Goal: Task Accomplishment & Management: Manage account settings

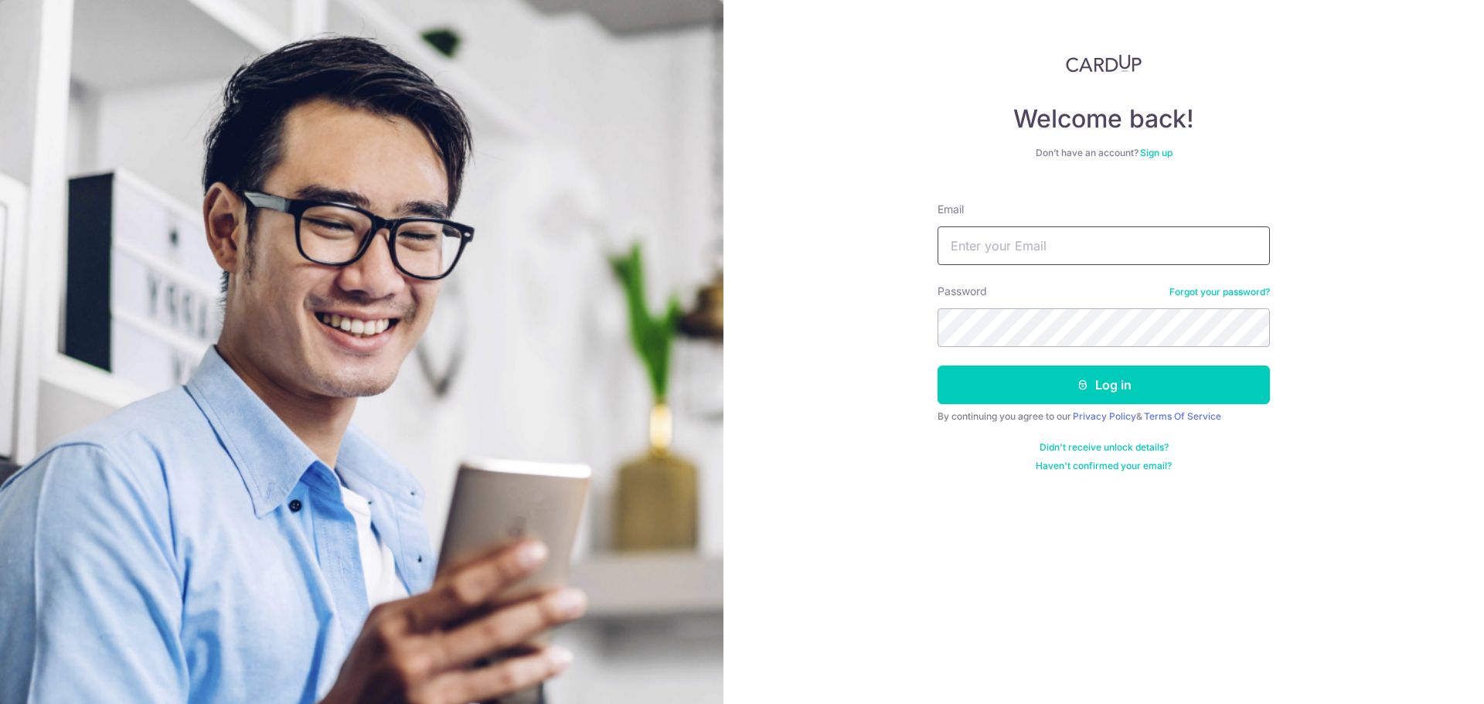
type input "[EMAIL_ADDRESS][DOMAIN_NAME]"
click at [937, 366] on button "Log in" at bounding box center [1103, 385] width 332 height 39
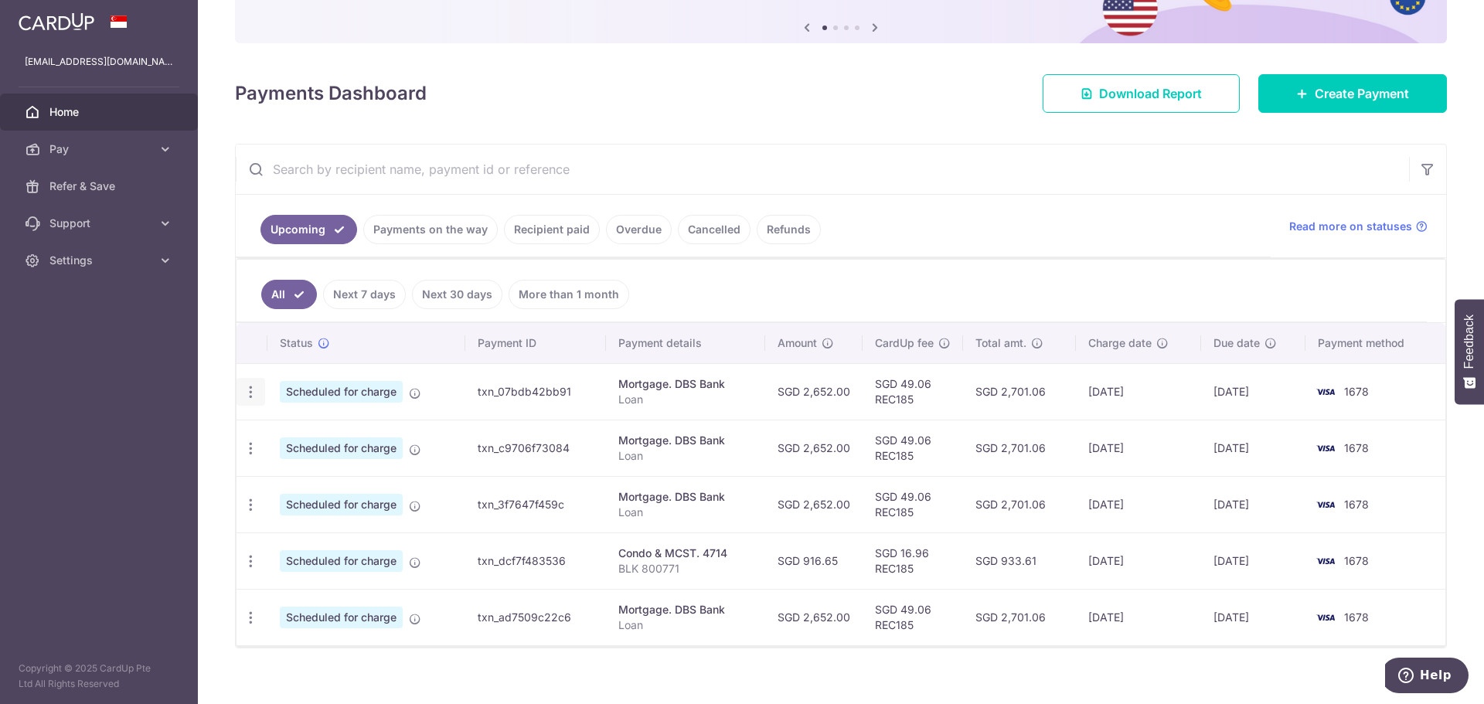
click at [255, 386] on icon "button" at bounding box center [251, 392] width 16 height 16
click at [288, 438] on span "Update payment" at bounding box center [333, 434] width 105 height 19
radio input "true"
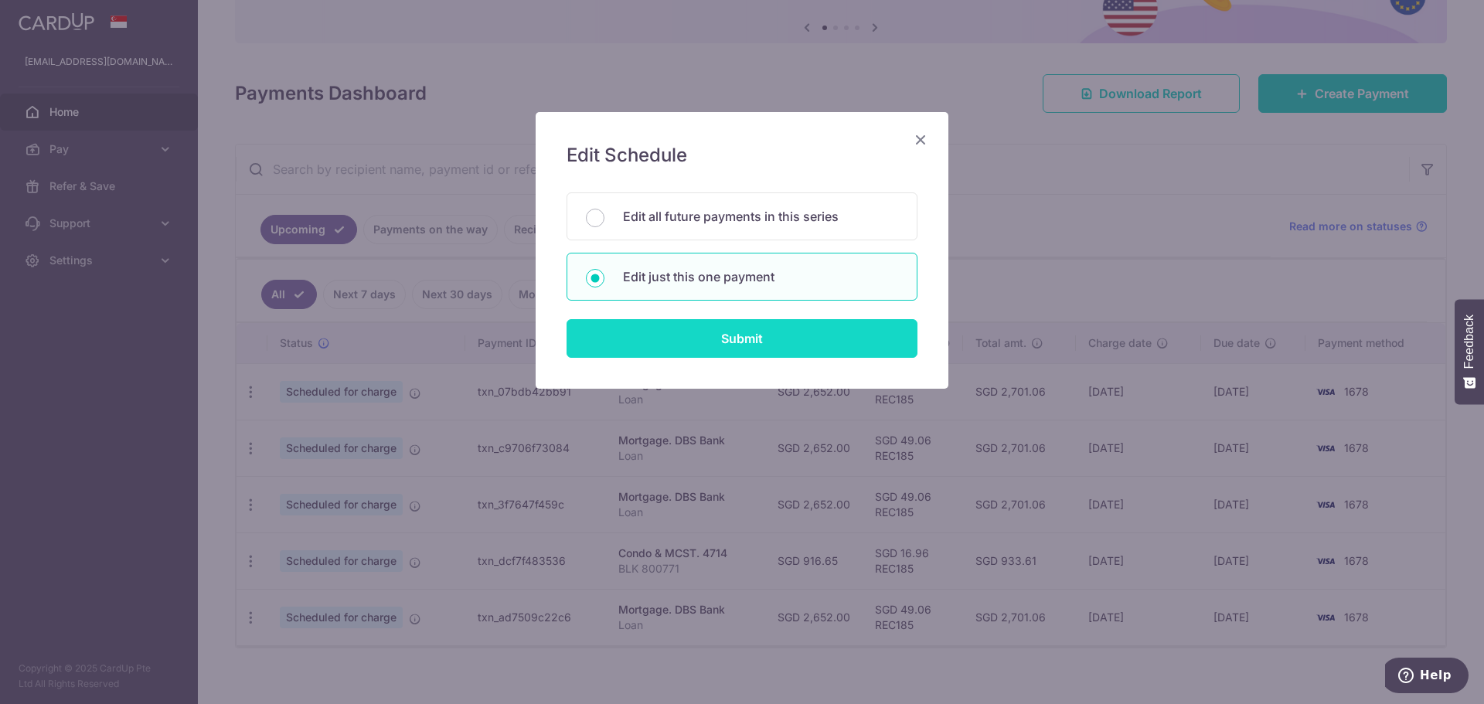
click at [714, 340] on input "Submit" at bounding box center [741, 338] width 351 height 39
radio input "true"
type input "2,652.00"
type input "31/10/2025"
type input "Loan"
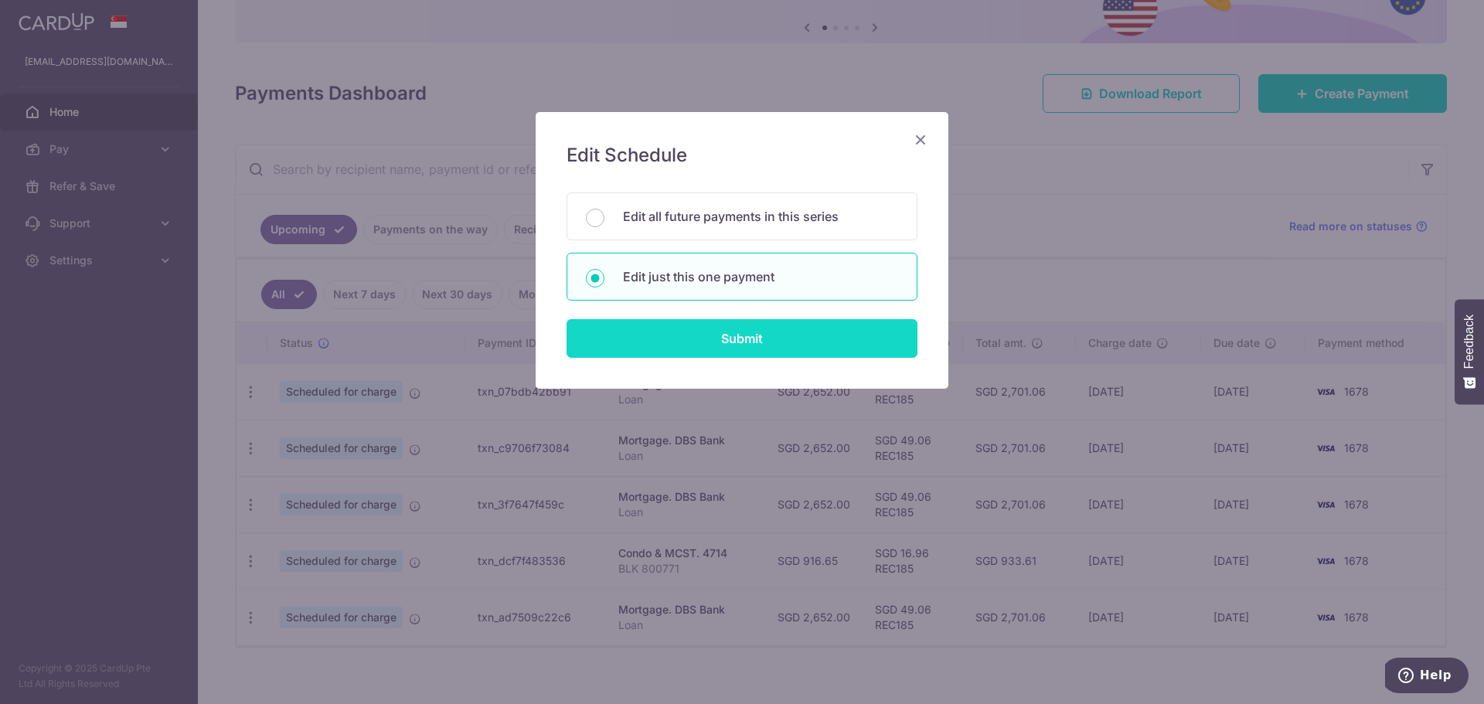
type input "REC185"
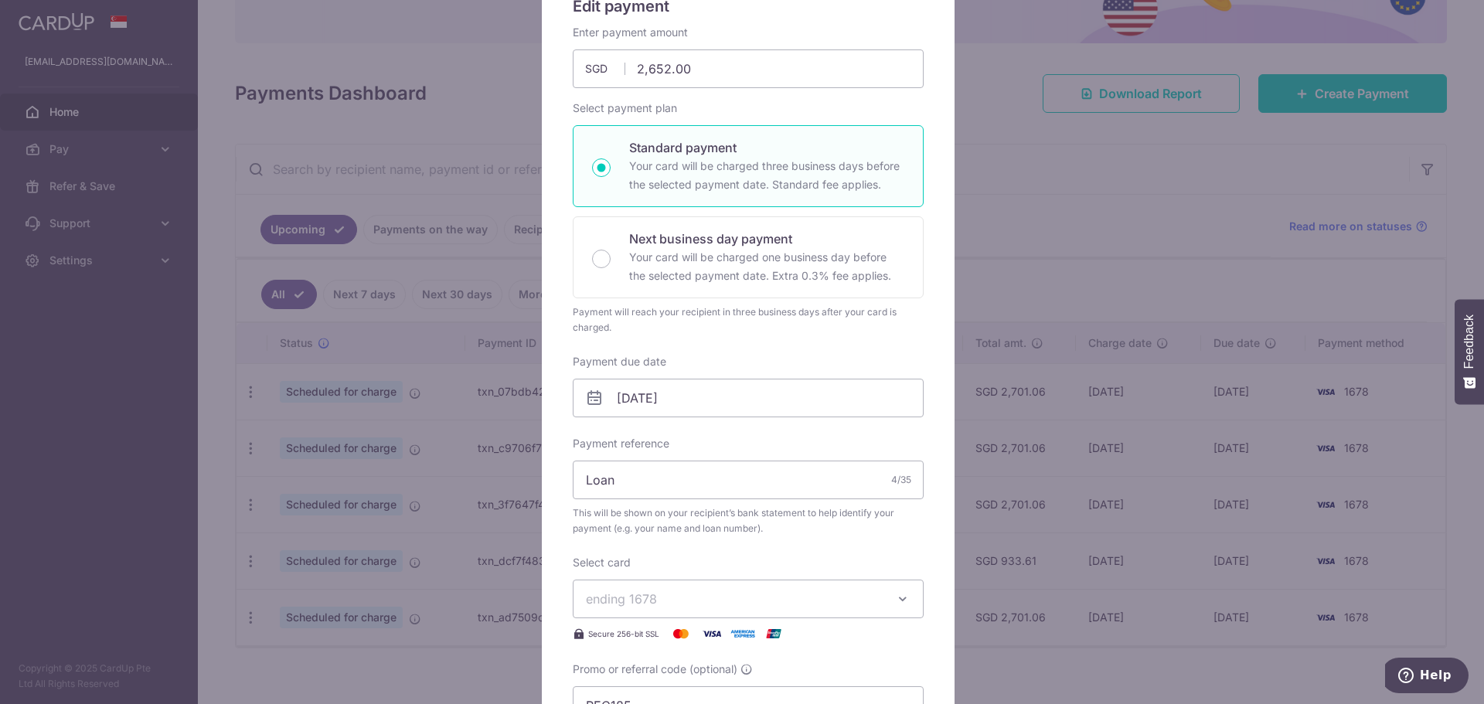
scroll to position [155, 0]
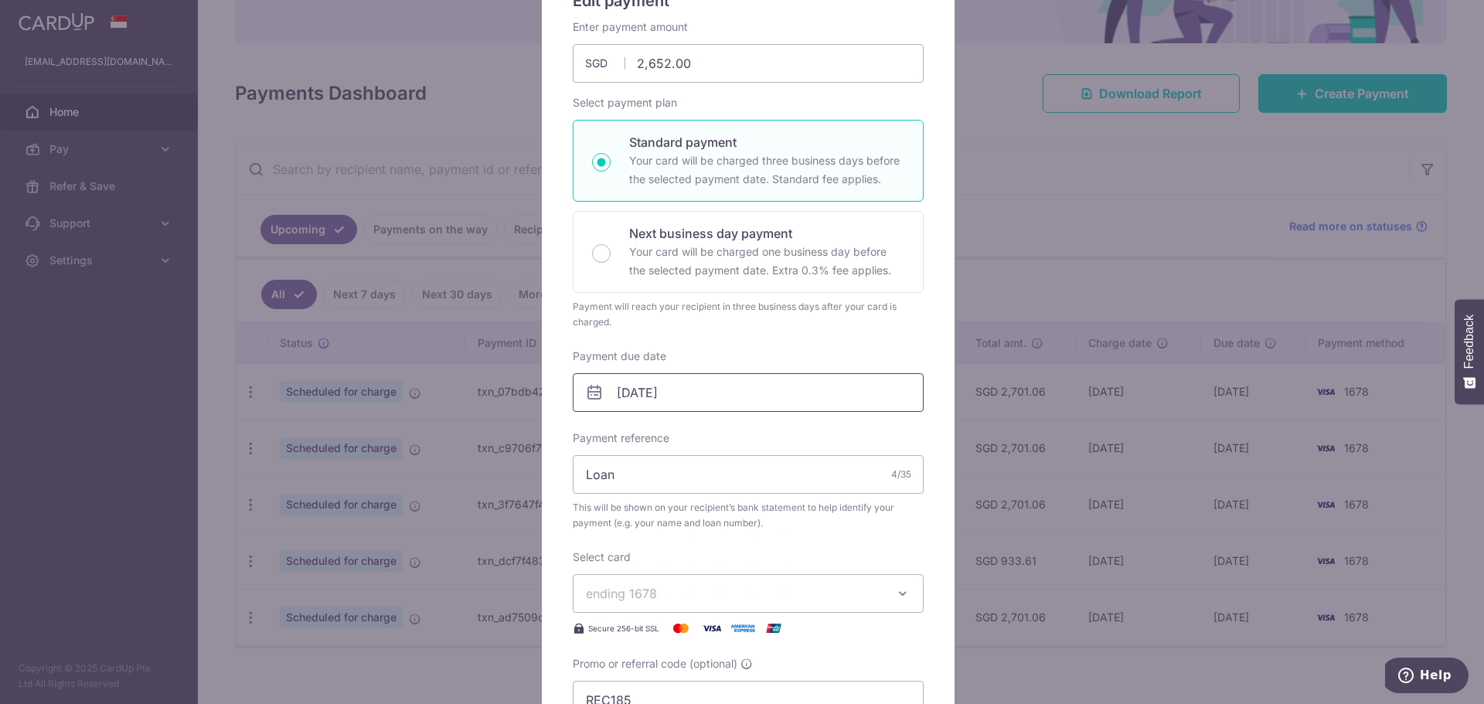
click at [748, 389] on input "31/10/2025" at bounding box center [748, 392] width 351 height 39
click at [760, 536] on link "10" at bounding box center [752, 533] width 25 height 25
type input "10/10/2025"
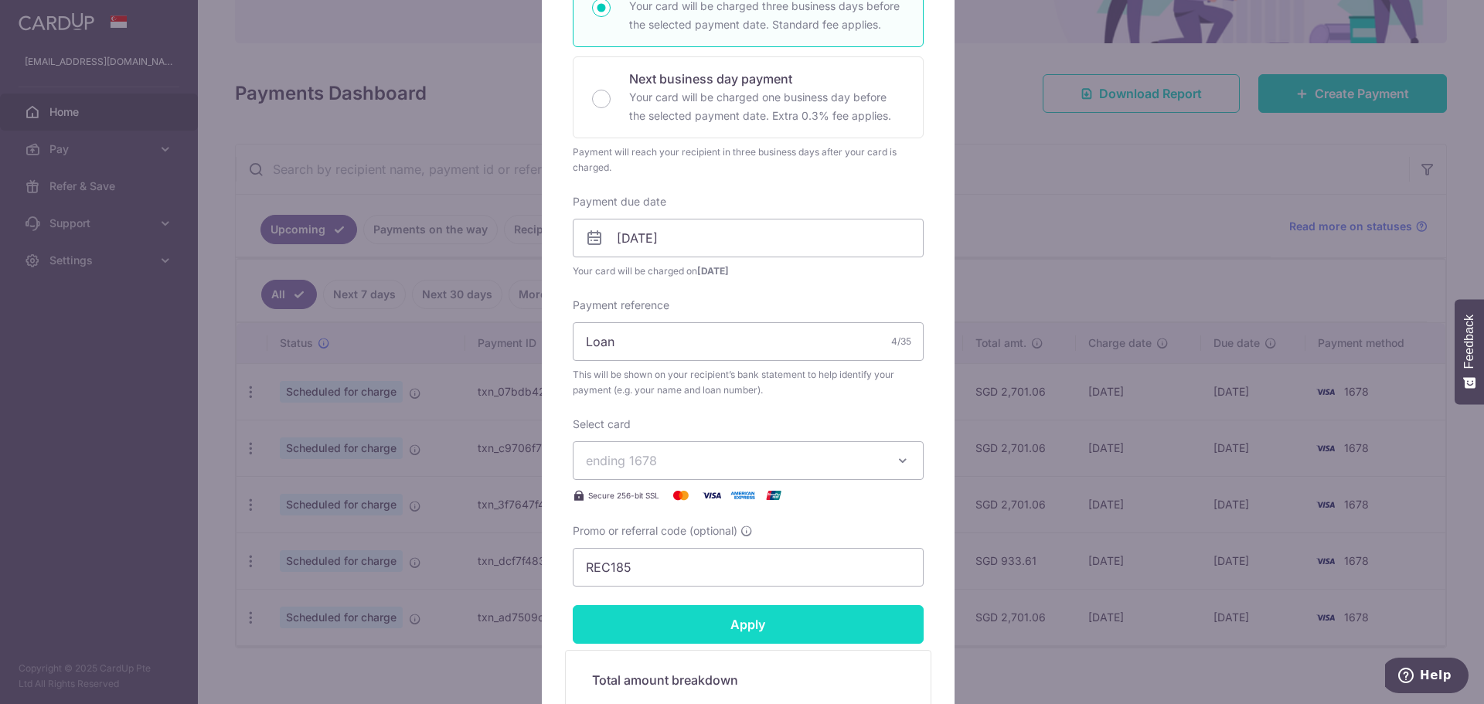
scroll to position [541, 0]
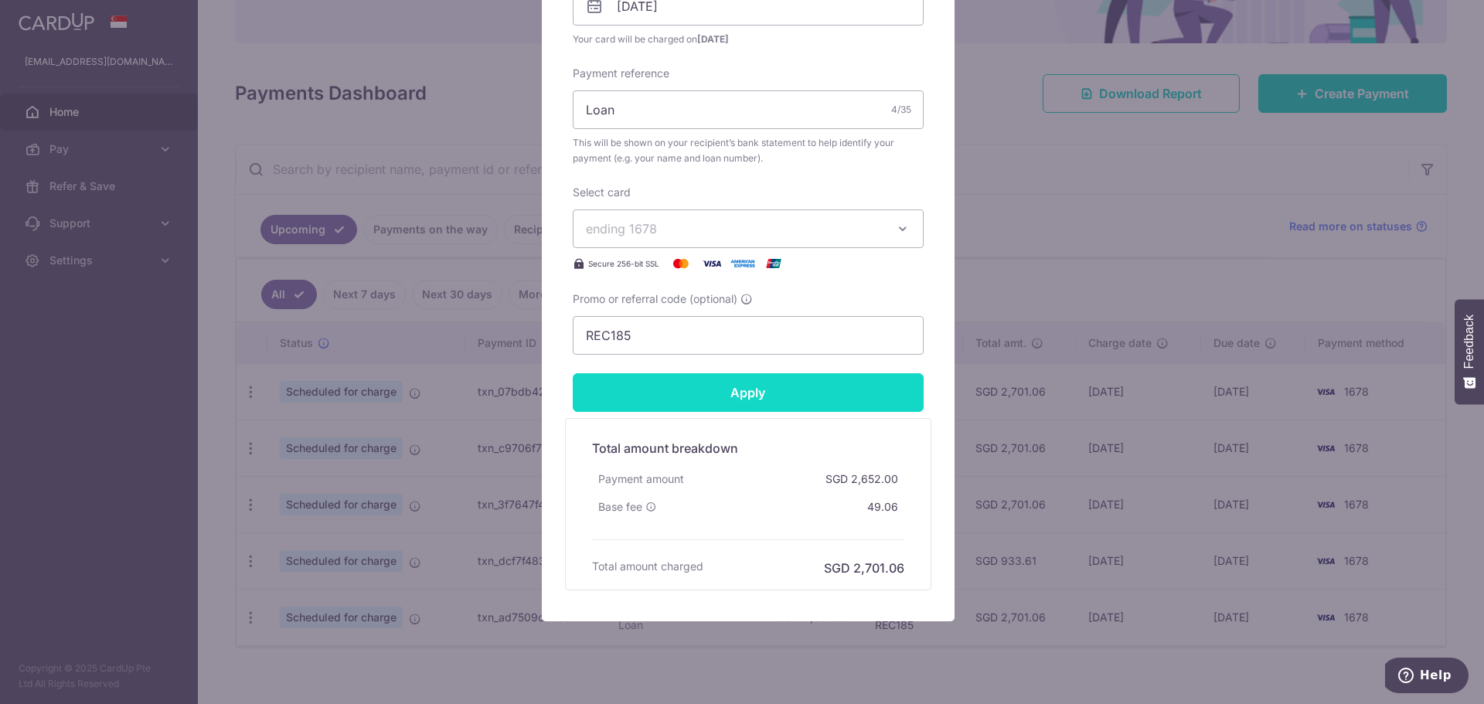
click at [818, 388] on input "Apply" at bounding box center [748, 392] width 351 height 39
type input "Successfully Applied"
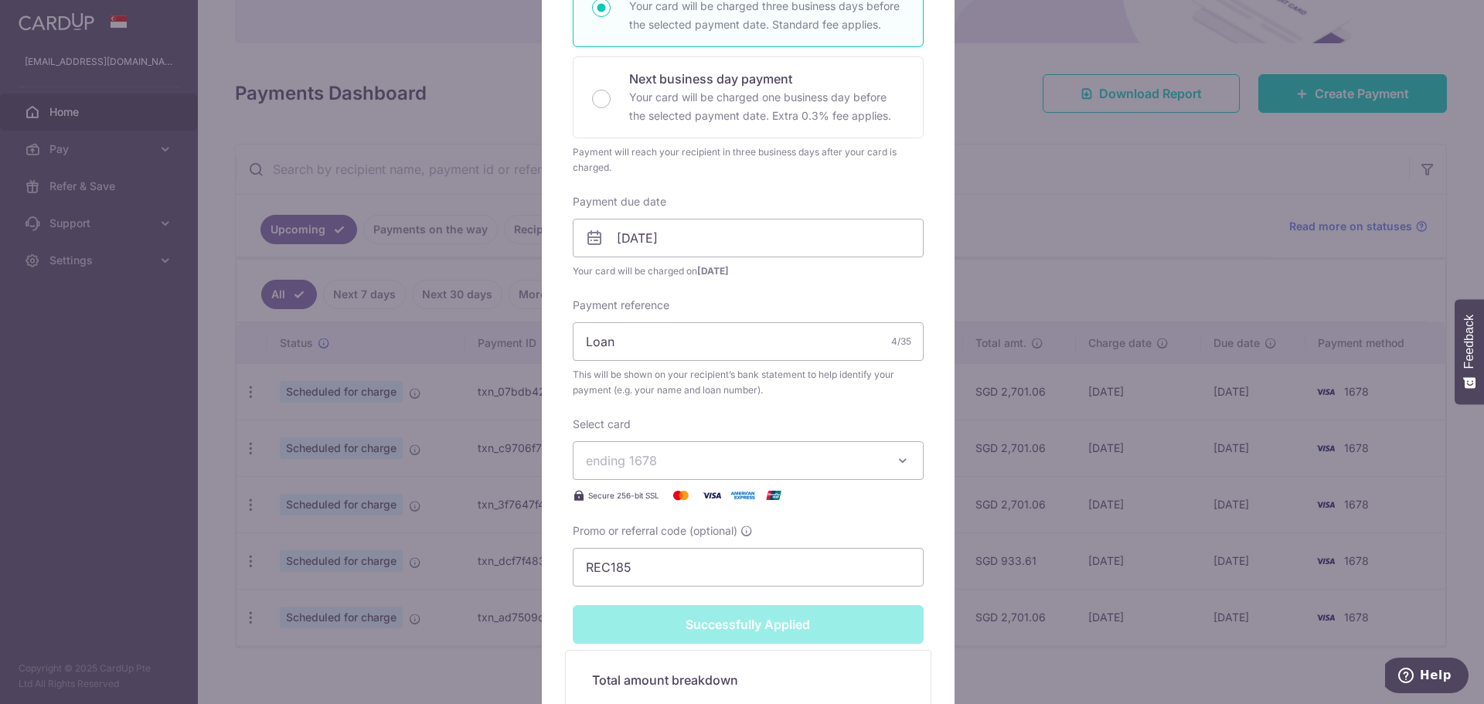
scroll to position [54, 0]
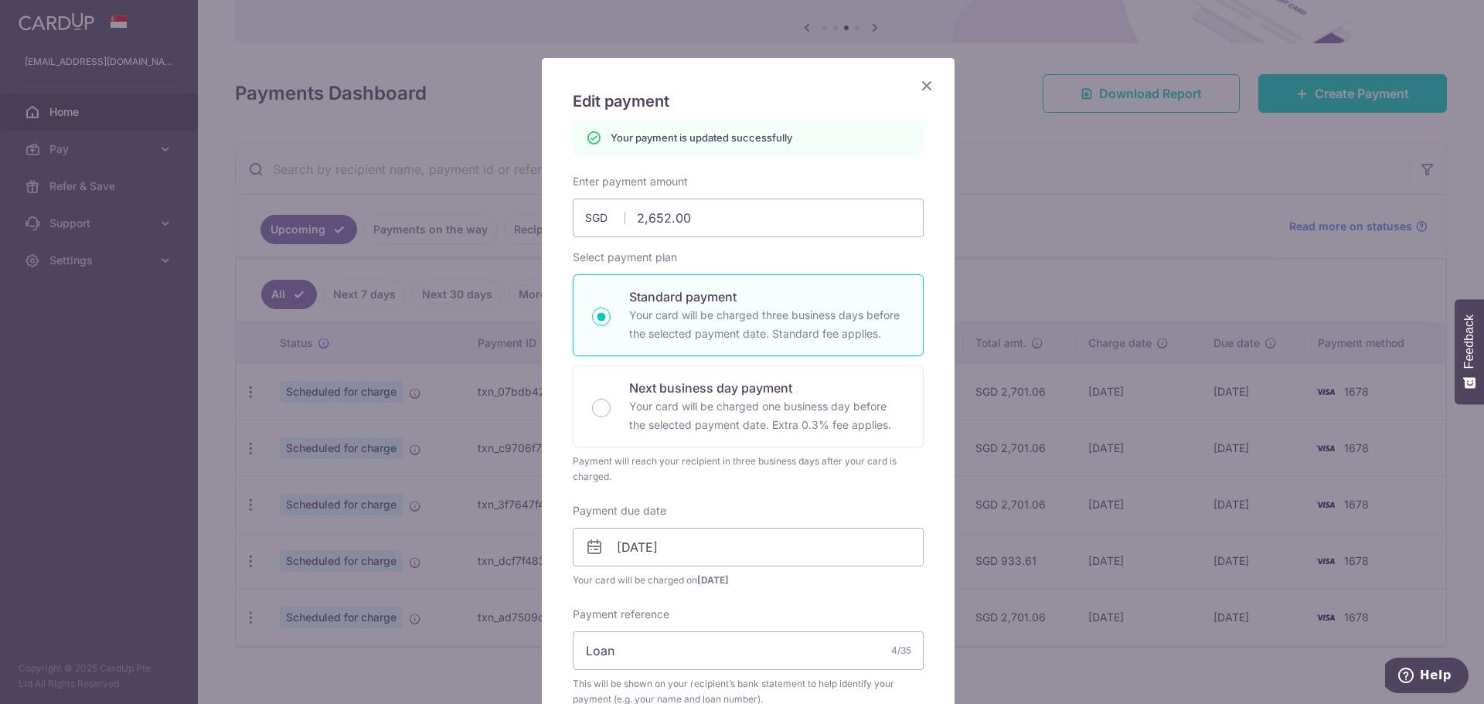
click at [922, 81] on icon "Close" at bounding box center [926, 85] width 19 height 19
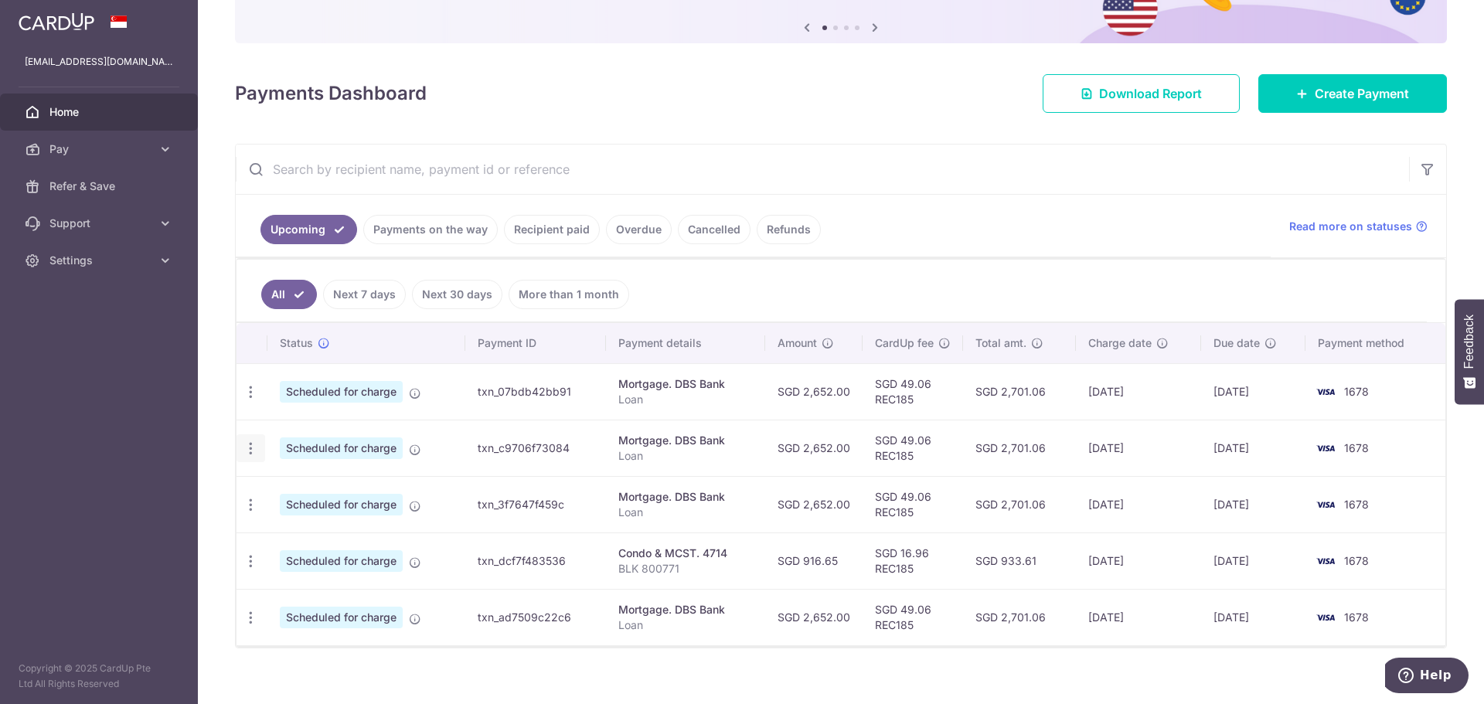
click at [259, 448] on div "Update payment Cancel payment Upload doc" at bounding box center [250, 448] width 29 height 29
click at [256, 449] on icon "button" at bounding box center [251, 448] width 16 height 16
click at [322, 489] on span "Update payment" at bounding box center [333, 490] width 105 height 19
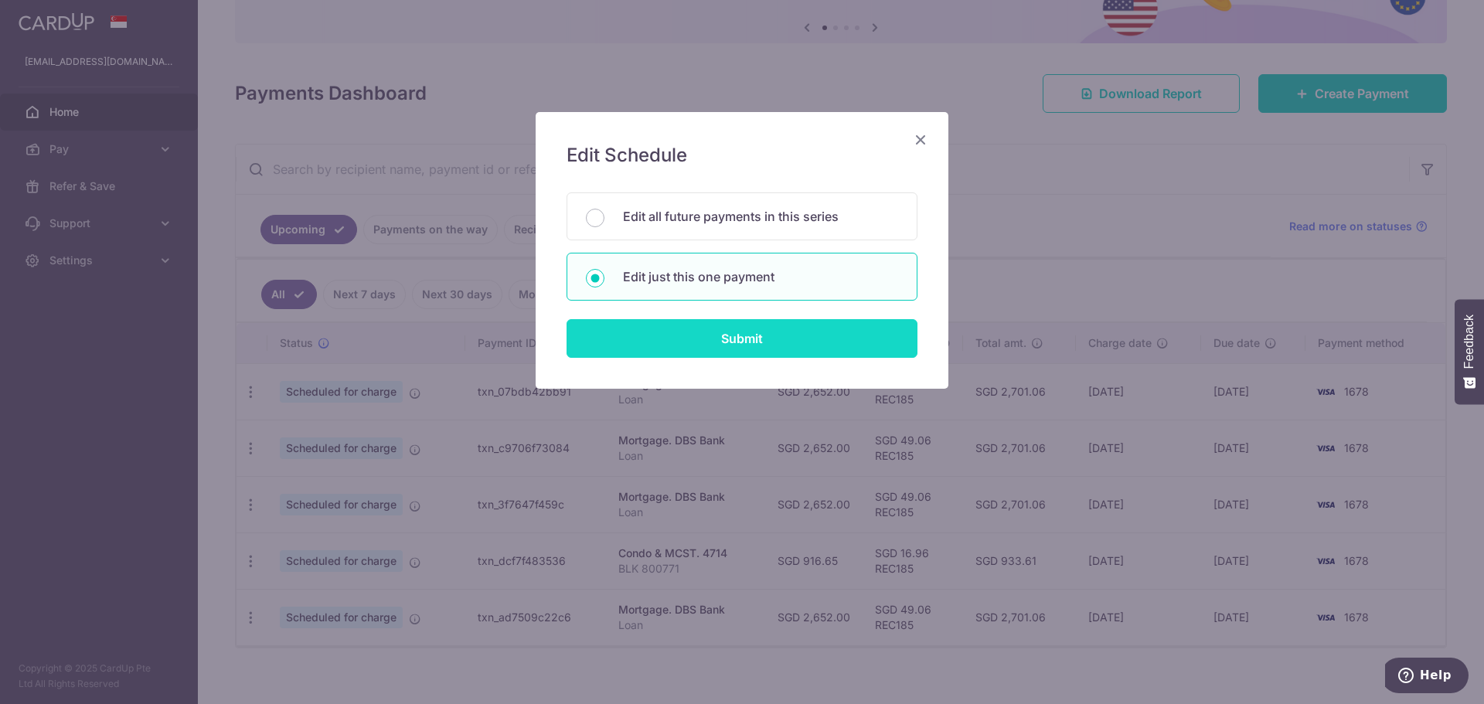
click at [746, 337] on input "Submit" at bounding box center [741, 338] width 351 height 39
radio input "true"
type input "2,652.00"
type input "30/11/2025"
type input "Loan"
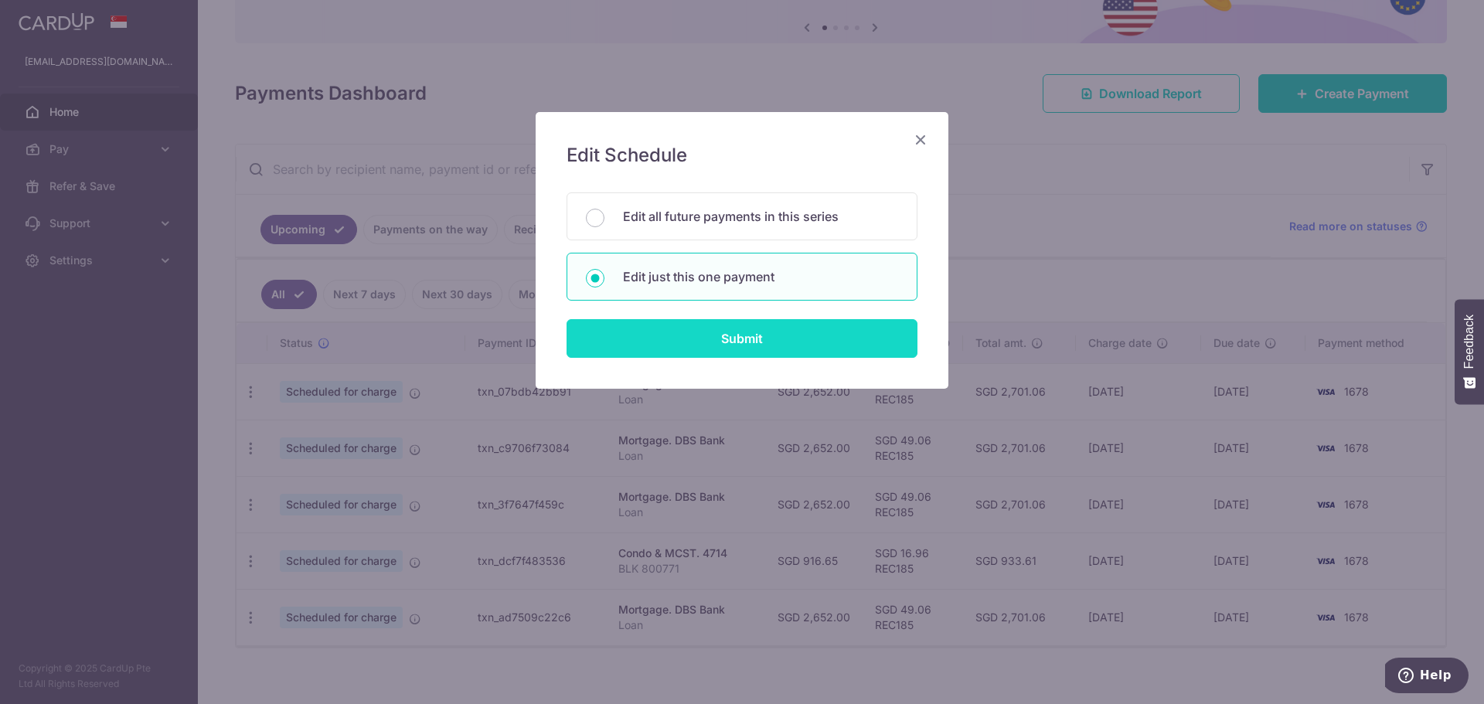
type input "REC185"
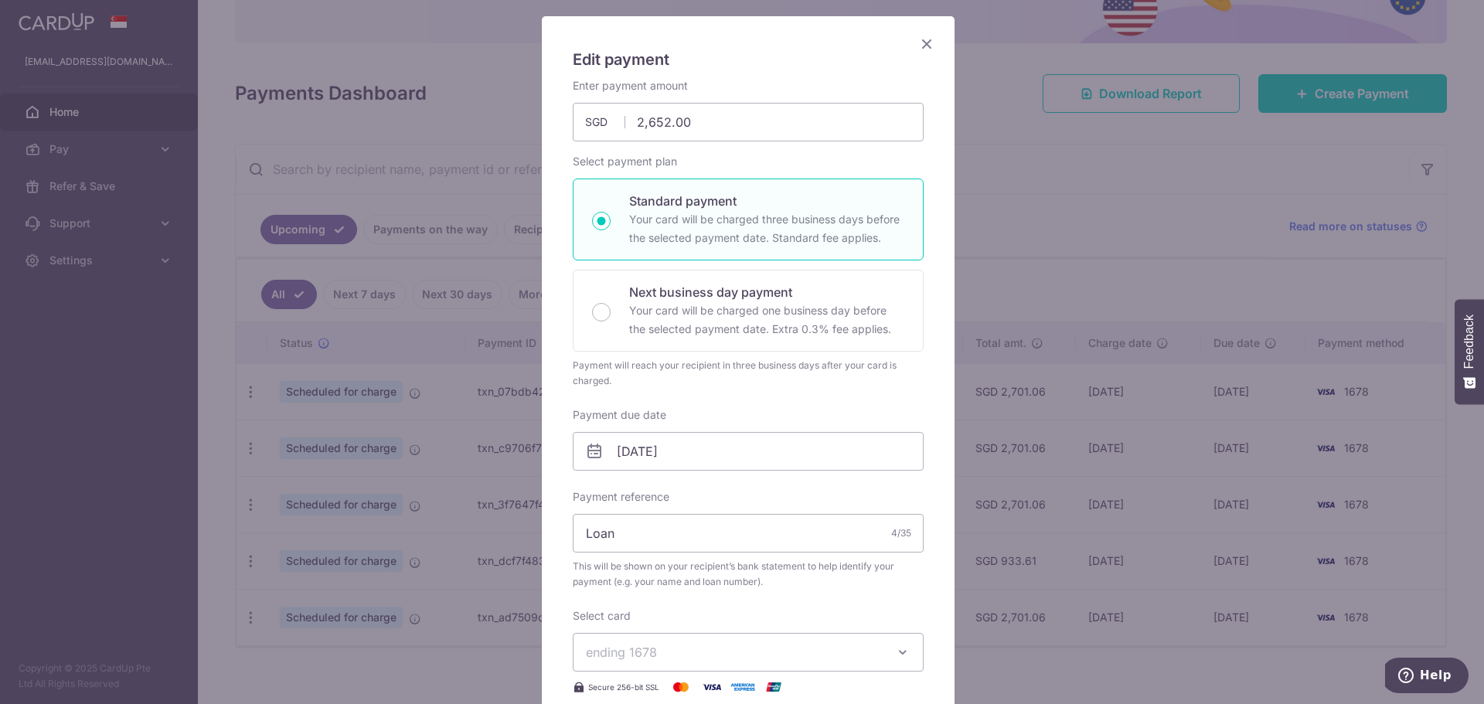
scroll to position [232, 0]
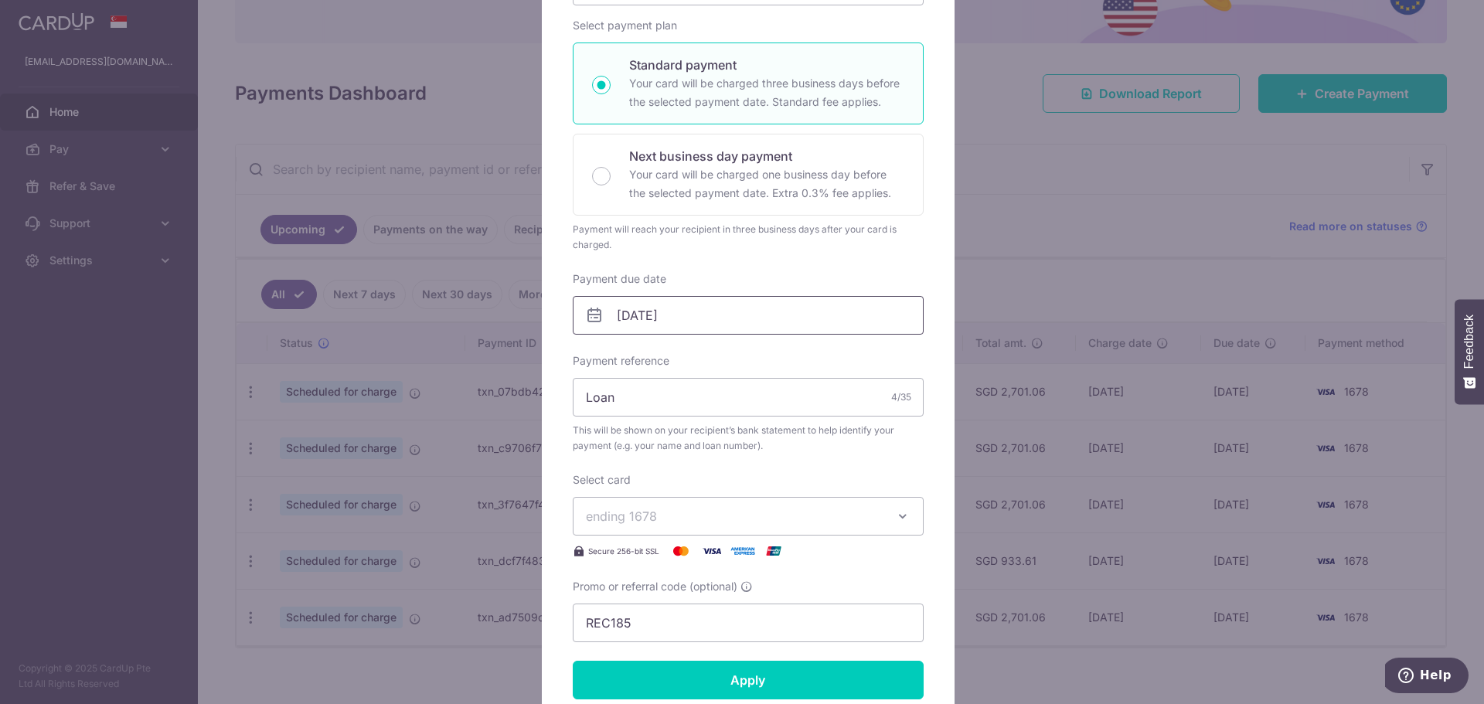
click at [815, 325] on input "30/11/2025" at bounding box center [748, 315] width 351 height 39
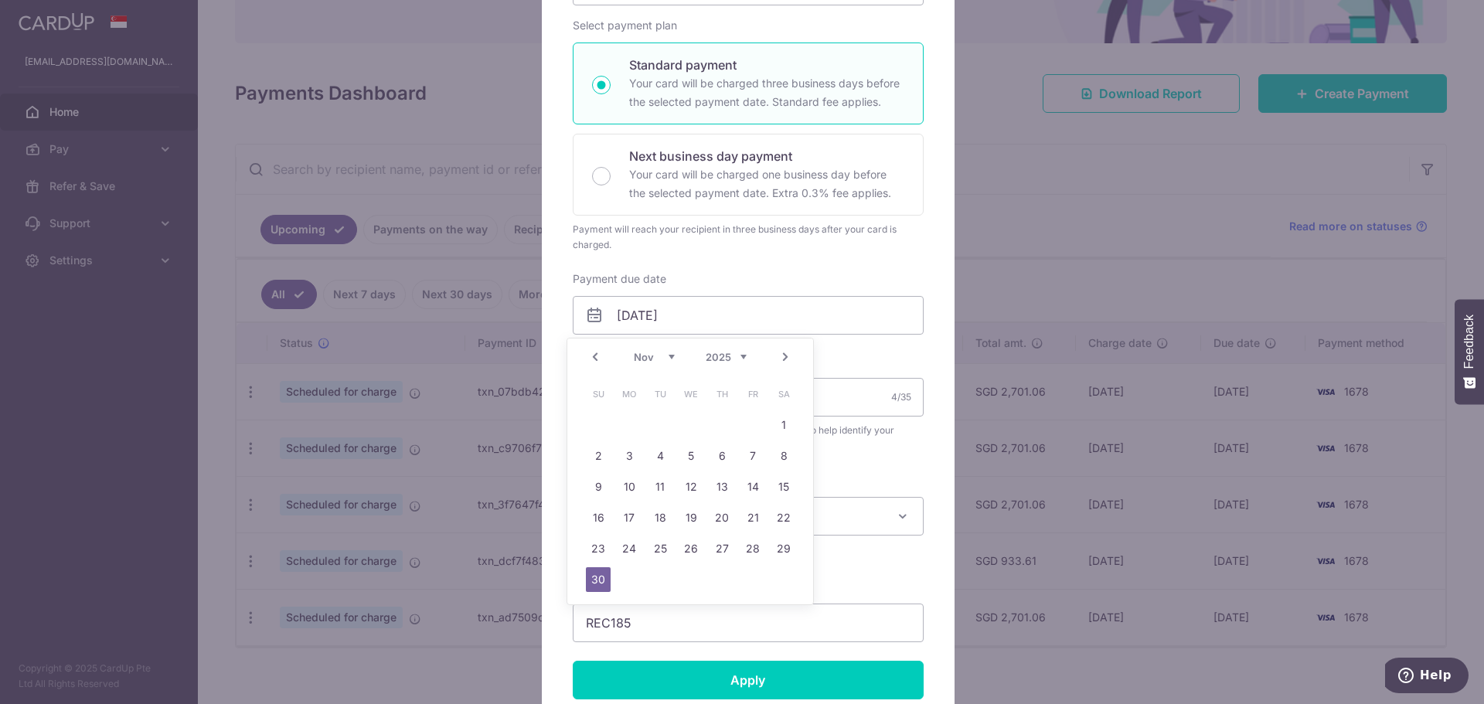
click at [593, 362] on link "Prev" at bounding box center [595, 357] width 19 height 19
click at [751, 454] on link "10" at bounding box center [752, 456] width 25 height 25
type input "10/10/2025"
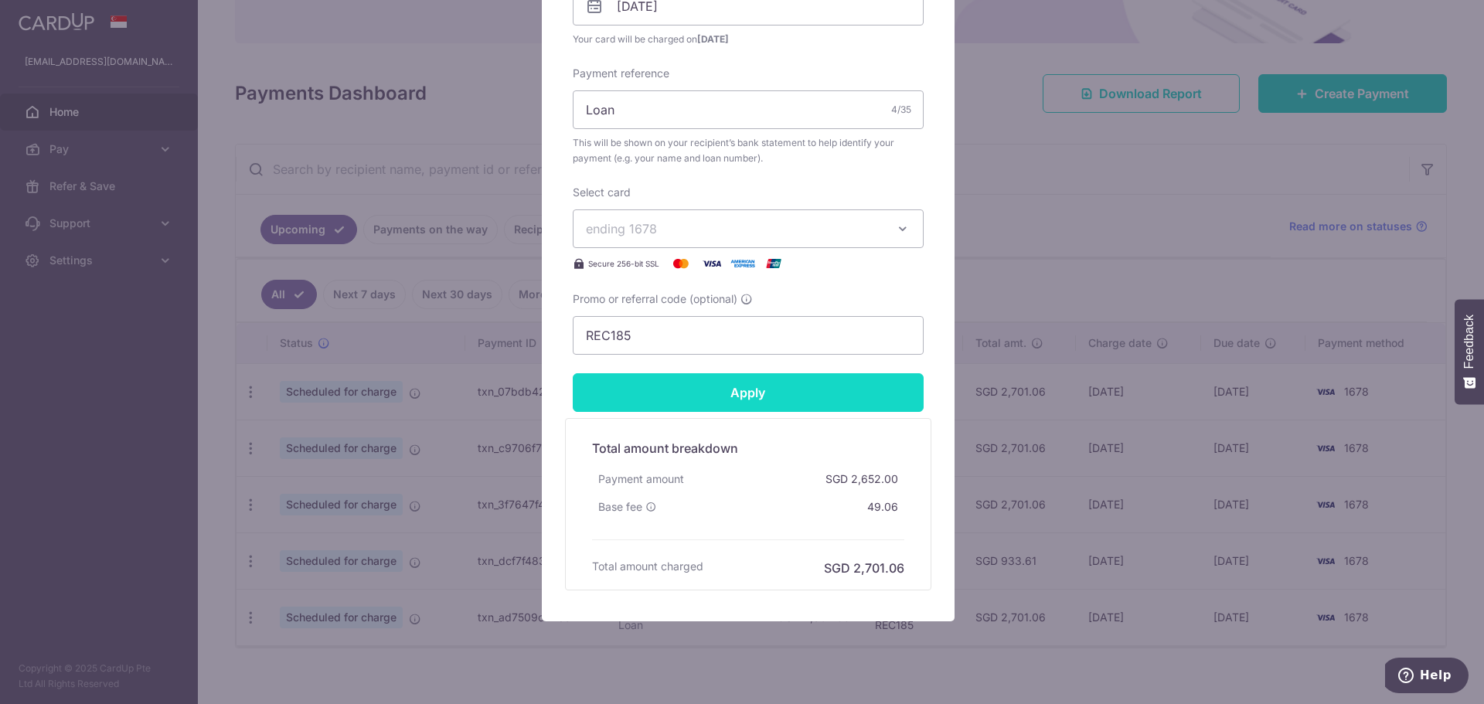
click at [810, 392] on input "Apply" at bounding box center [748, 392] width 351 height 39
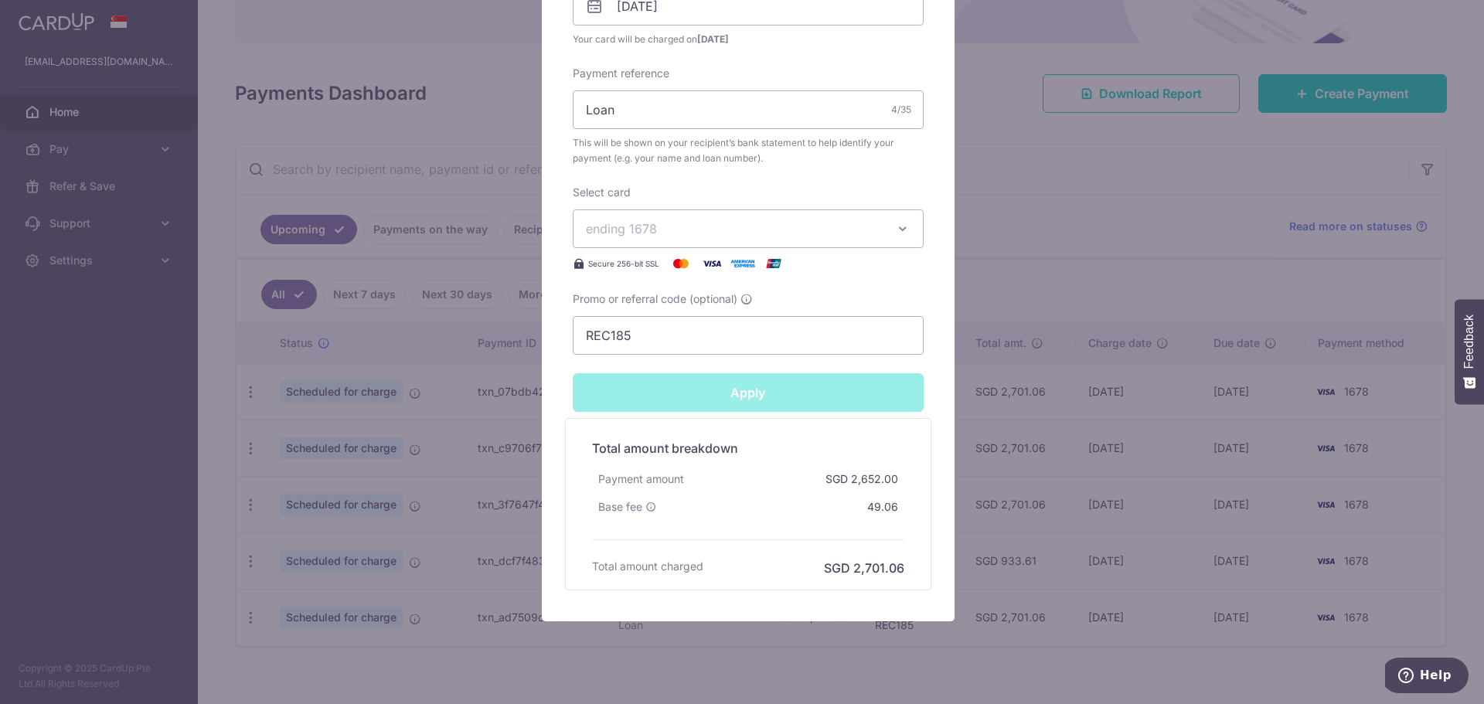
type input "Successfully Applied"
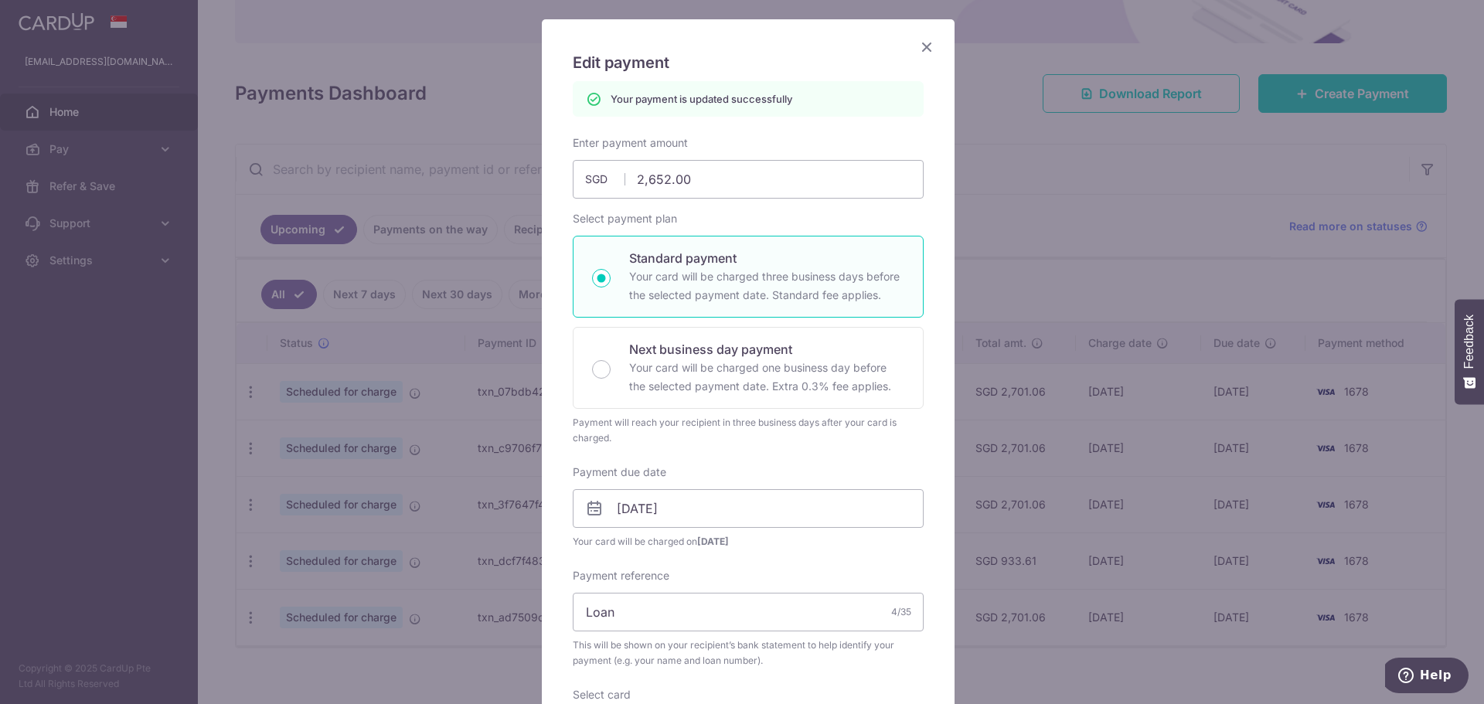
scroll to position [0, 0]
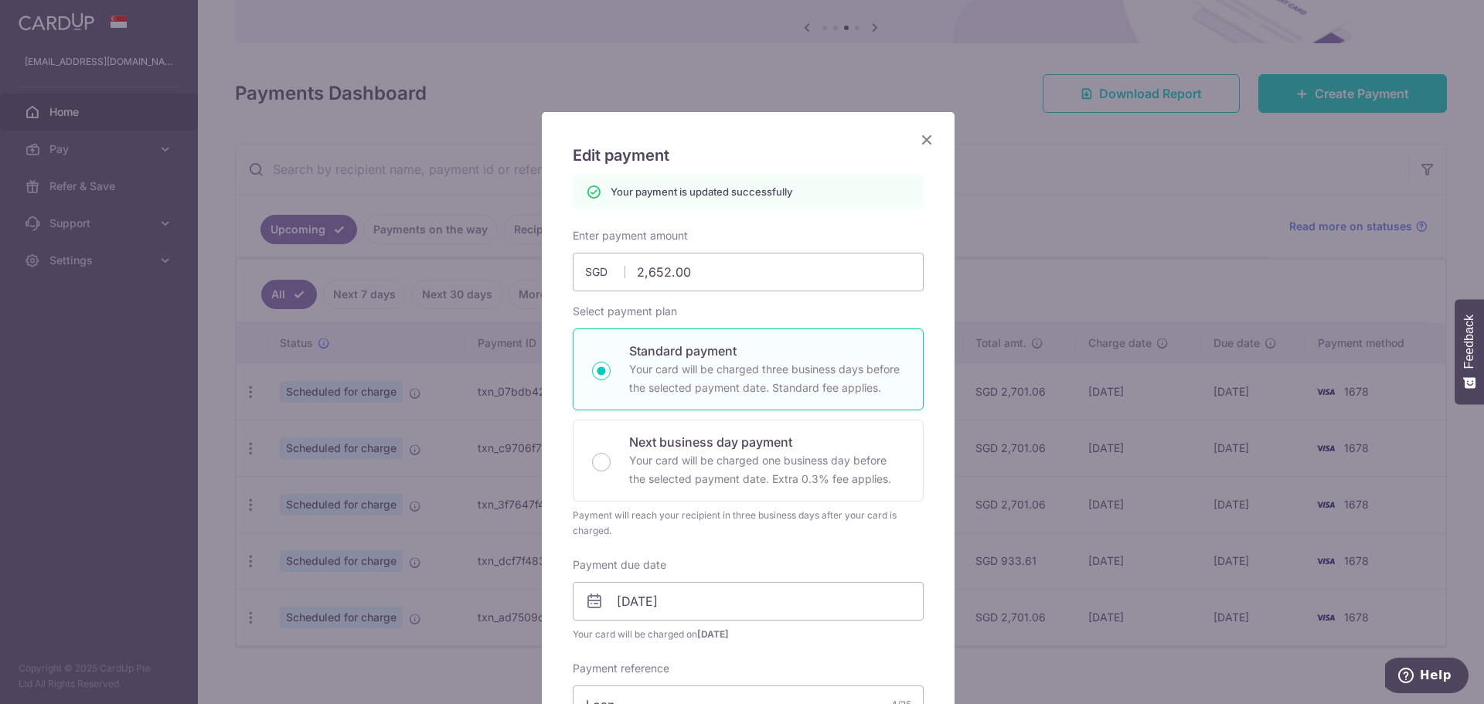
click at [918, 131] on icon "Close" at bounding box center [926, 139] width 19 height 19
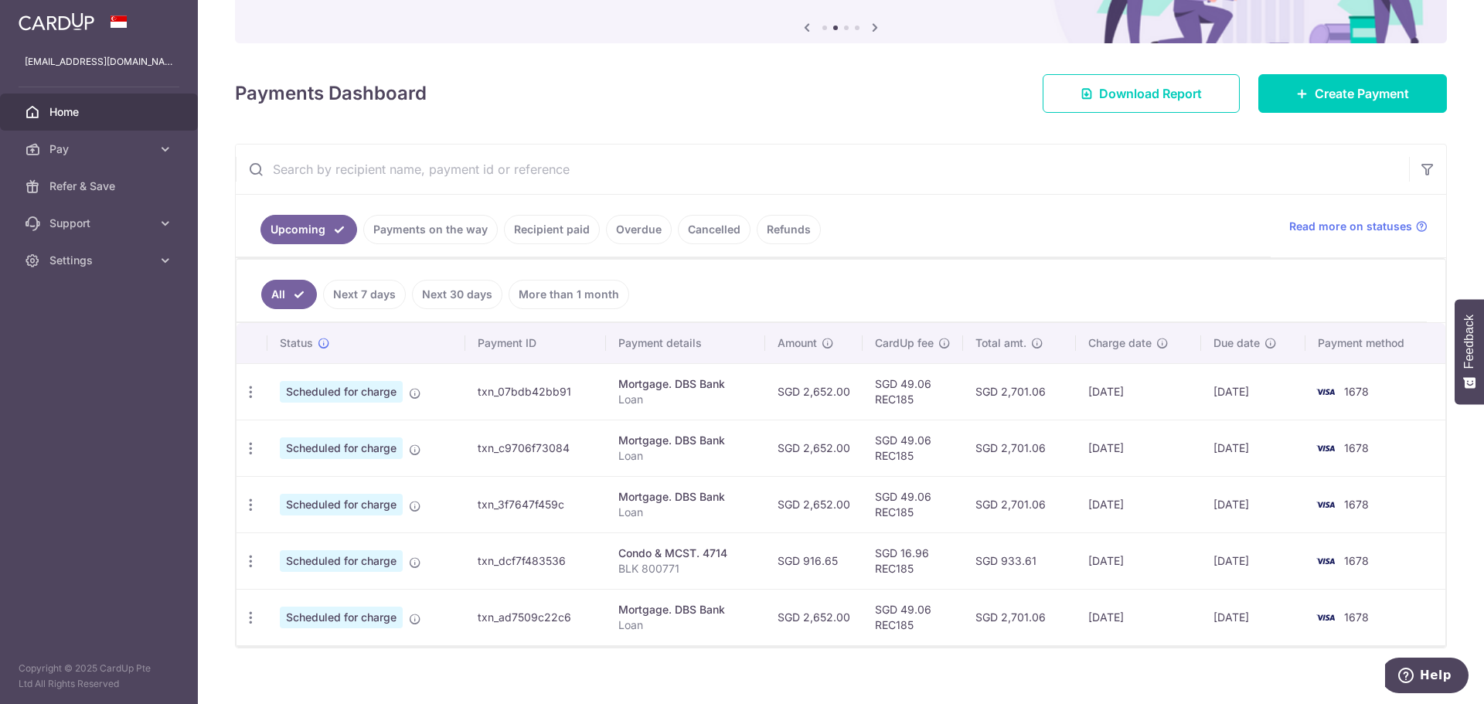
scroll to position [172, 0]
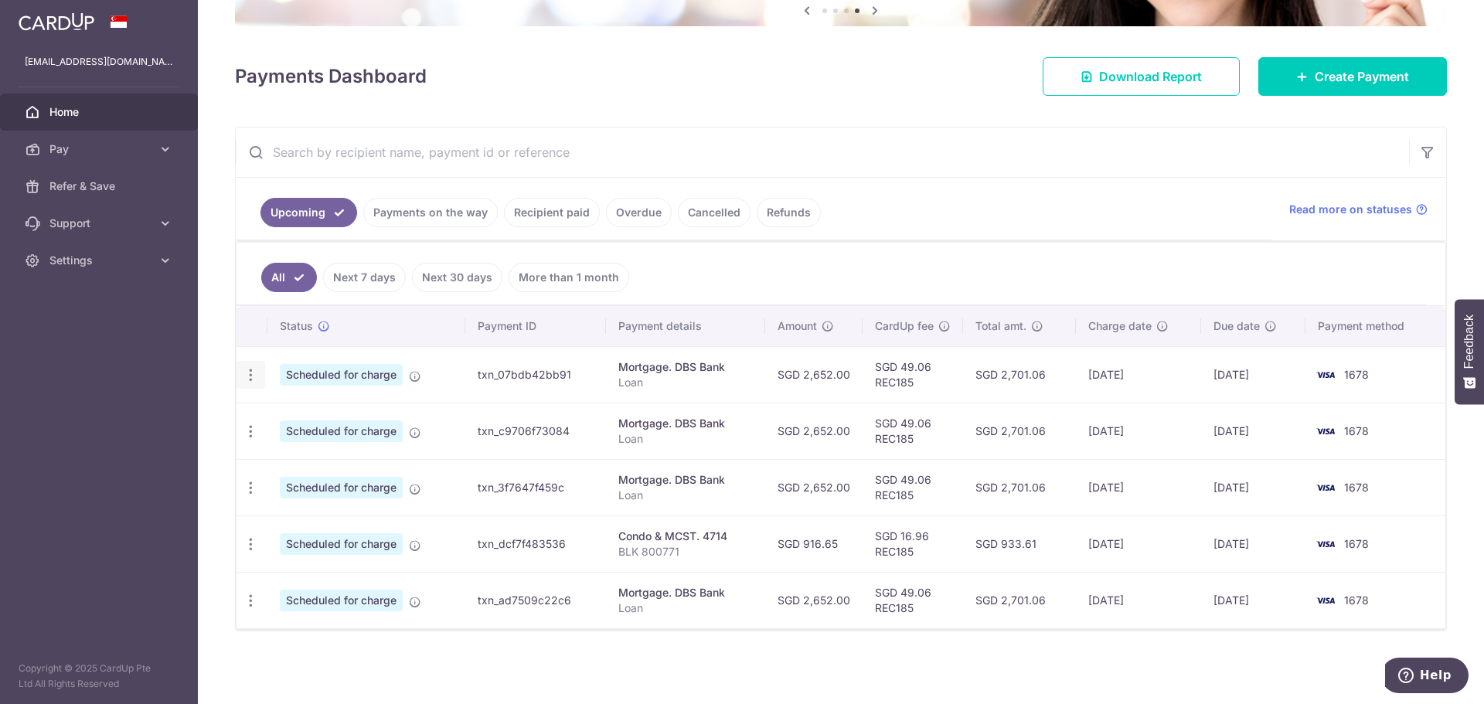
click at [251, 382] on icon "button" at bounding box center [251, 375] width 16 height 16
click at [292, 420] on span "Update payment" at bounding box center [333, 417] width 105 height 19
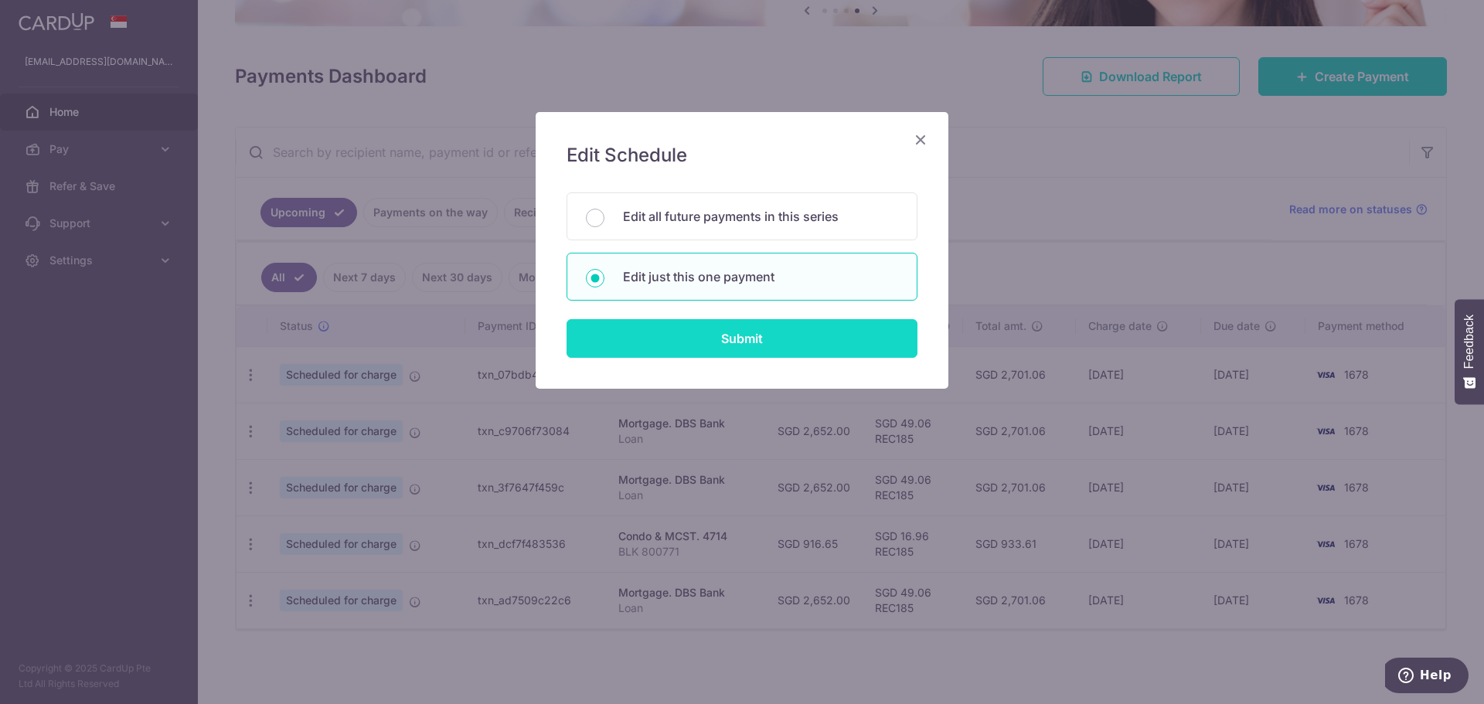
click at [740, 328] on input "Submit" at bounding box center [741, 338] width 351 height 39
radio input "true"
type input "2,652.00"
type input "10/10/2025"
type input "Loan"
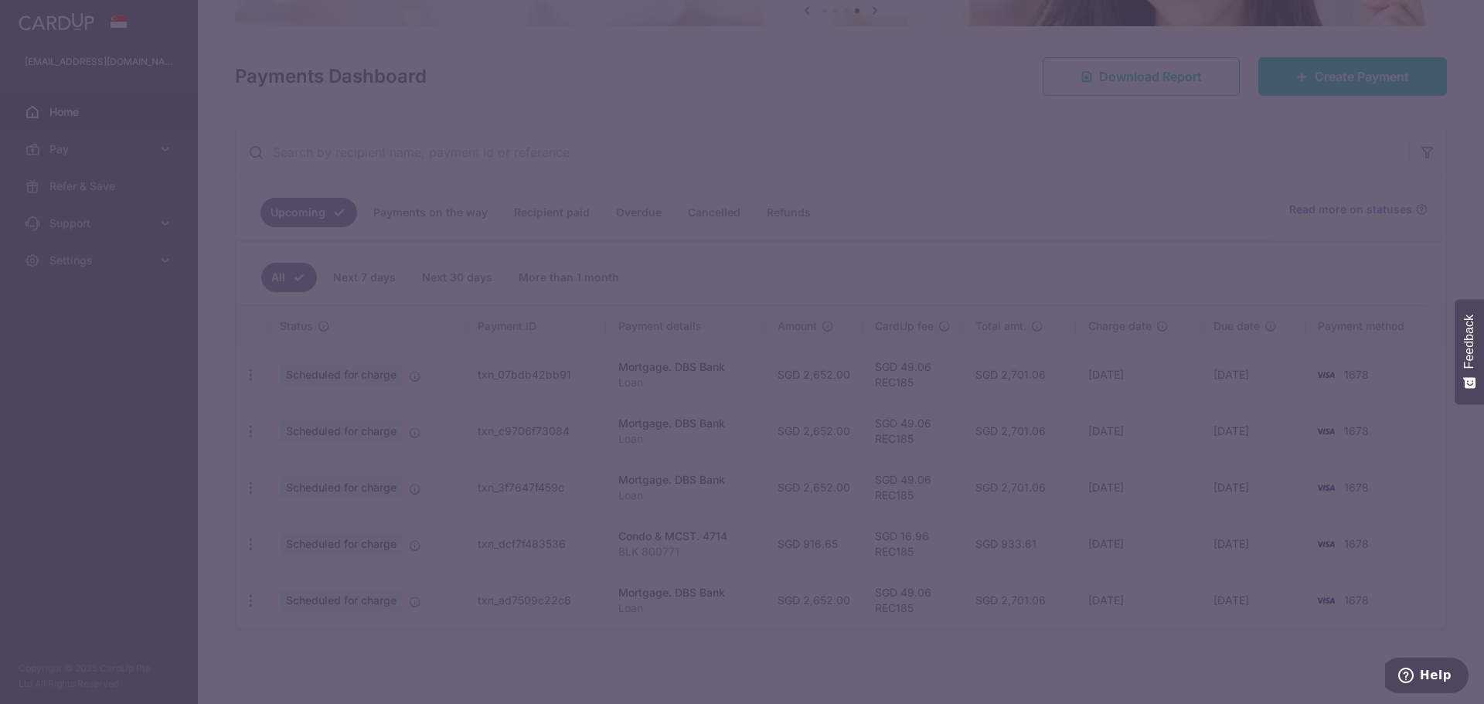
type input "REC185"
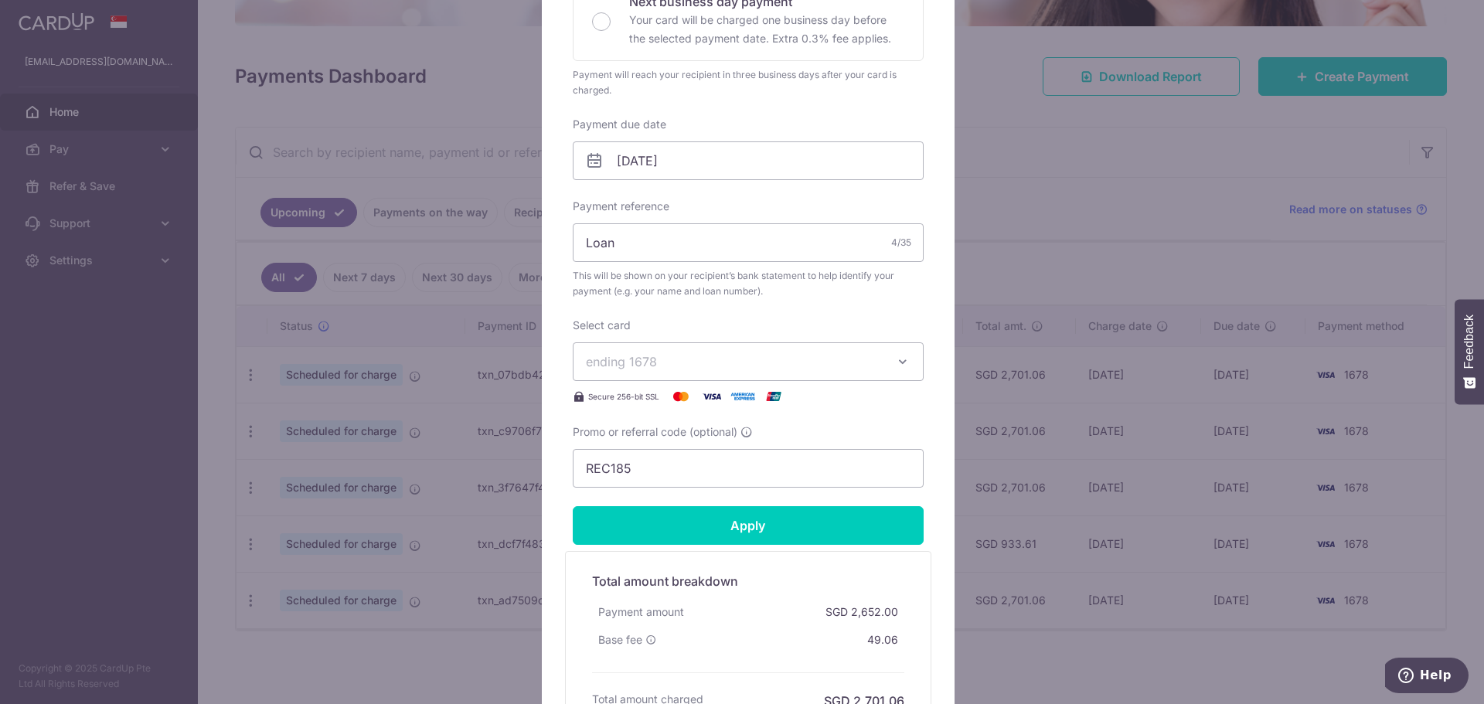
scroll to position [77, 0]
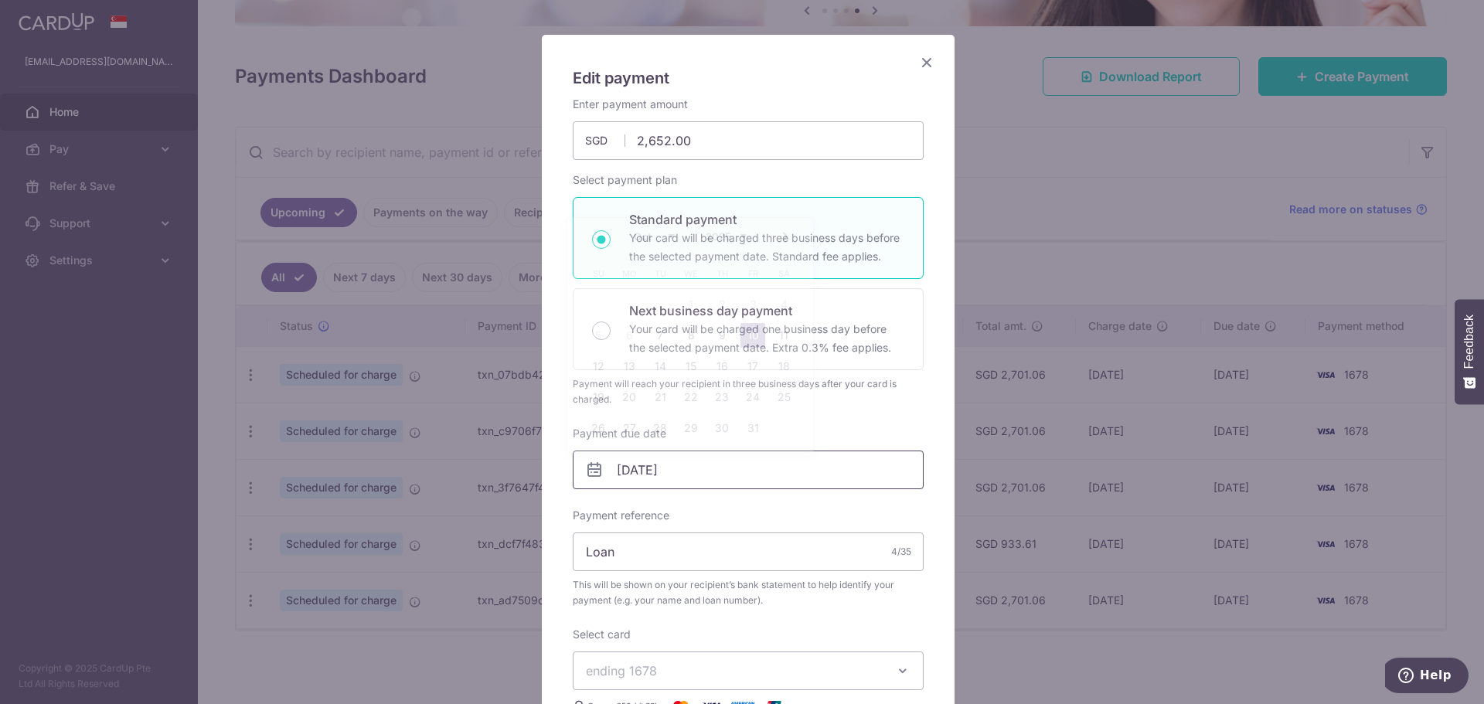
click at [734, 461] on input "10/10/2025" at bounding box center [748, 470] width 351 height 39
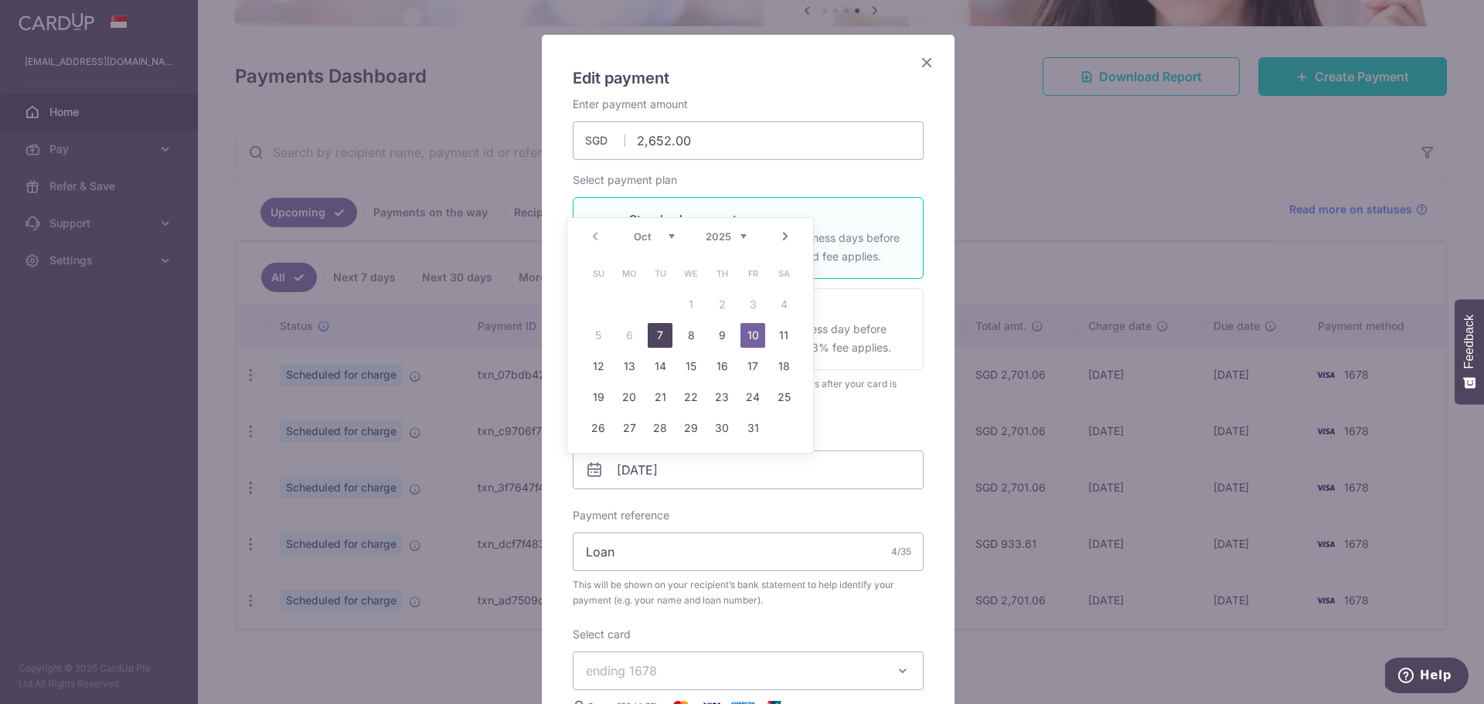
click at [658, 335] on link "7" at bounding box center [660, 335] width 25 height 25
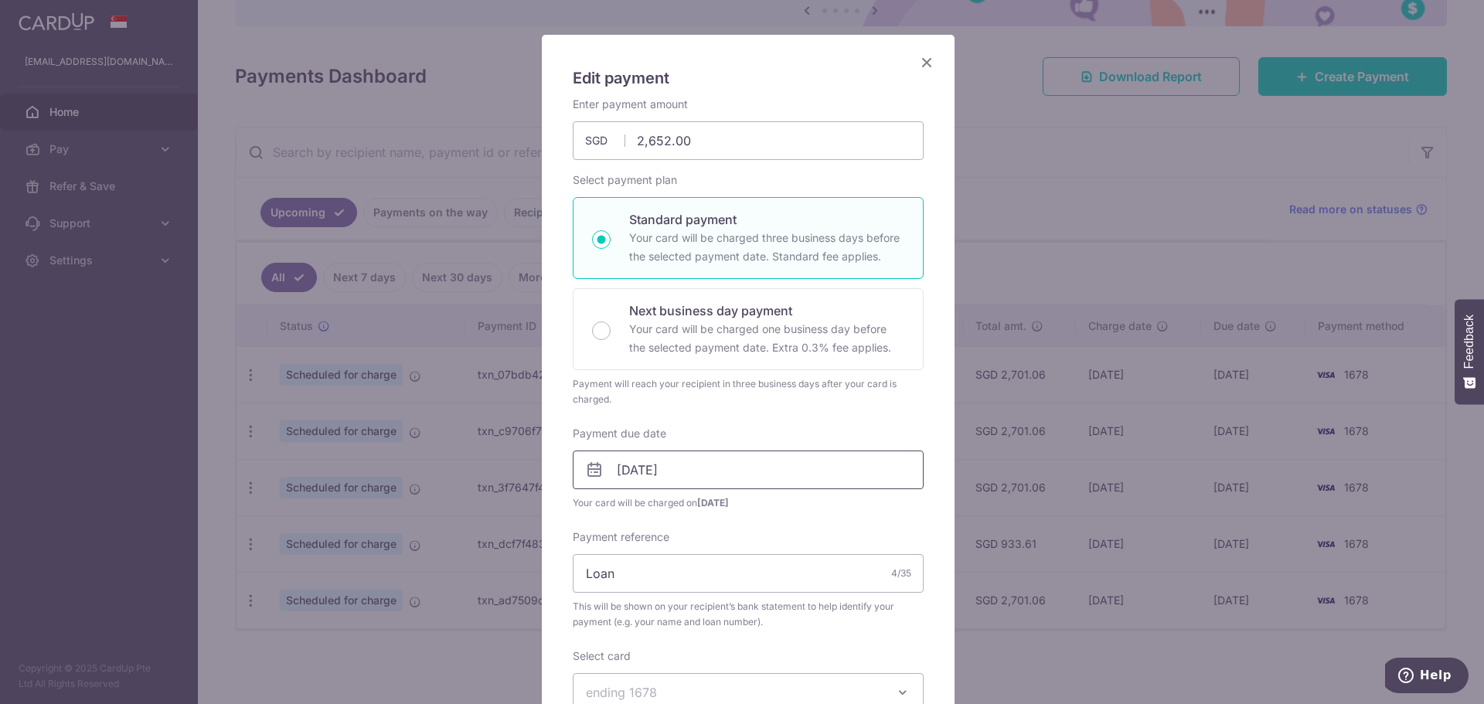
click at [795, 478] on input "07/10/2025" at bounding box center [748, 470] width 351 height 39
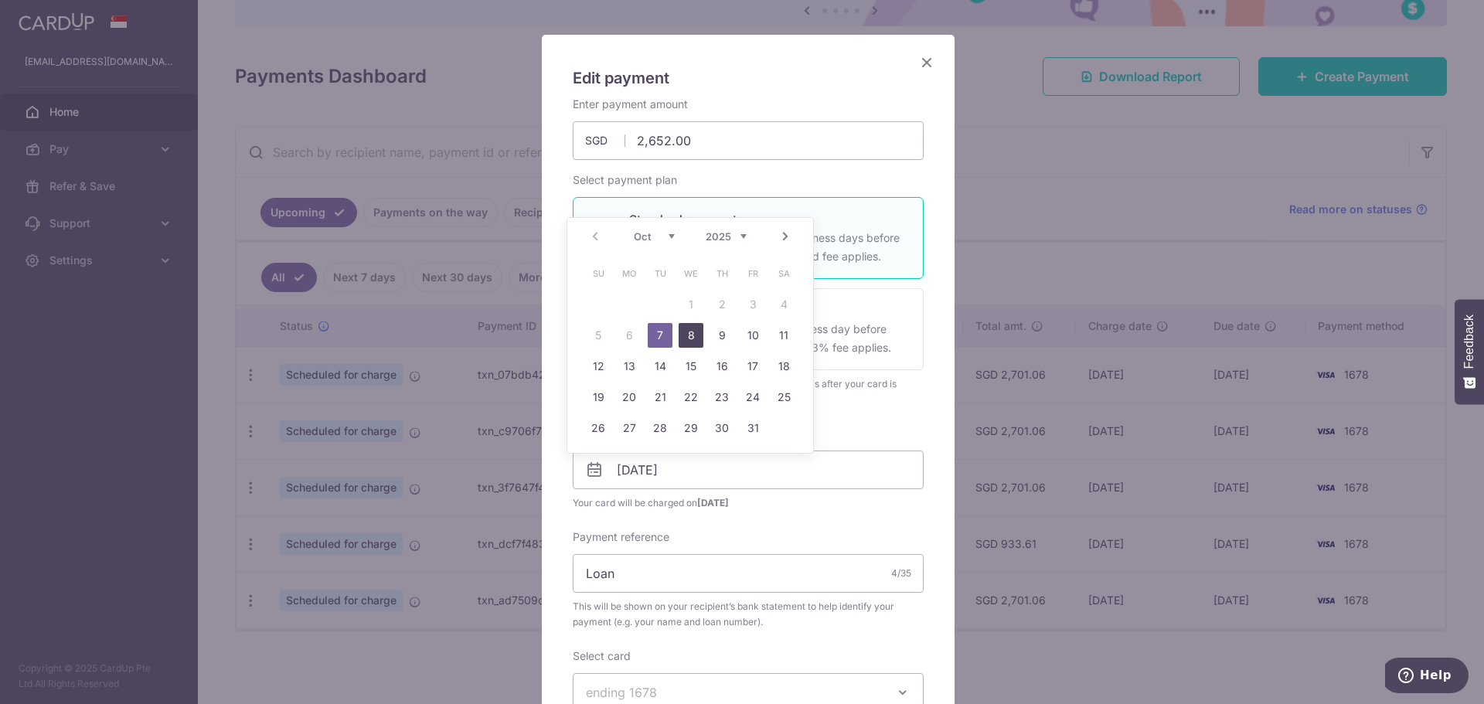
click at [686, 340] on link "8" at bounding box center [690, 335] width 25 height 25
type input "[DATE]"
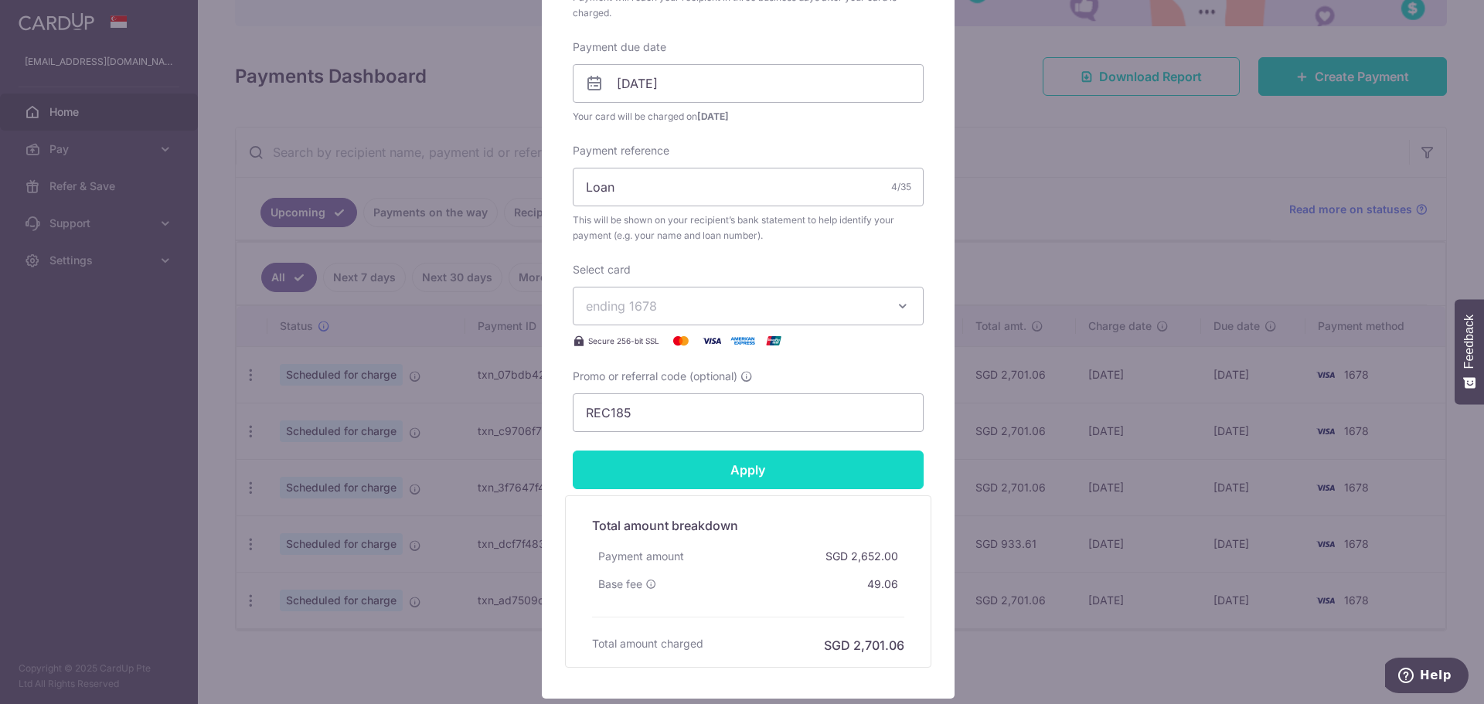
click at [774, 474] on input "Apply" at bounding box center [748, 470] width 351 height 39
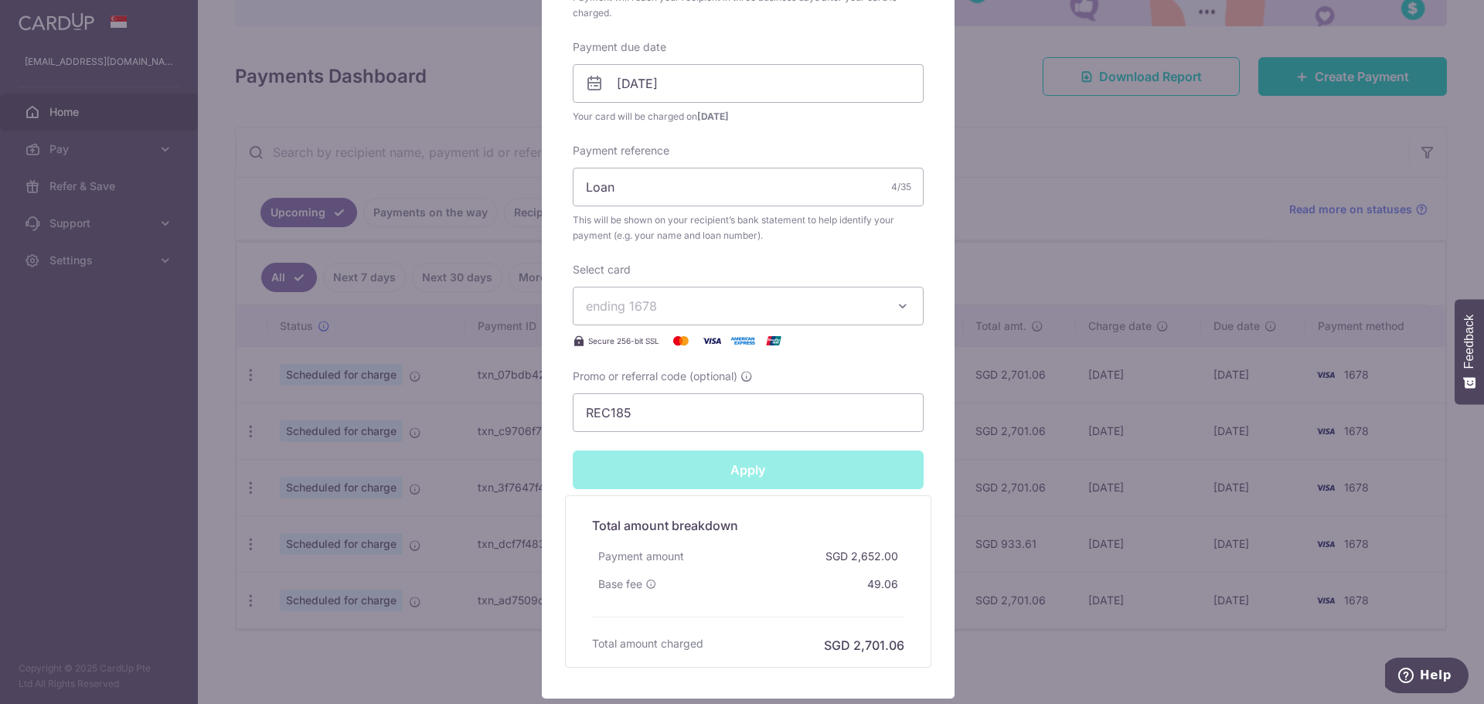
type input "Successfully Applied"
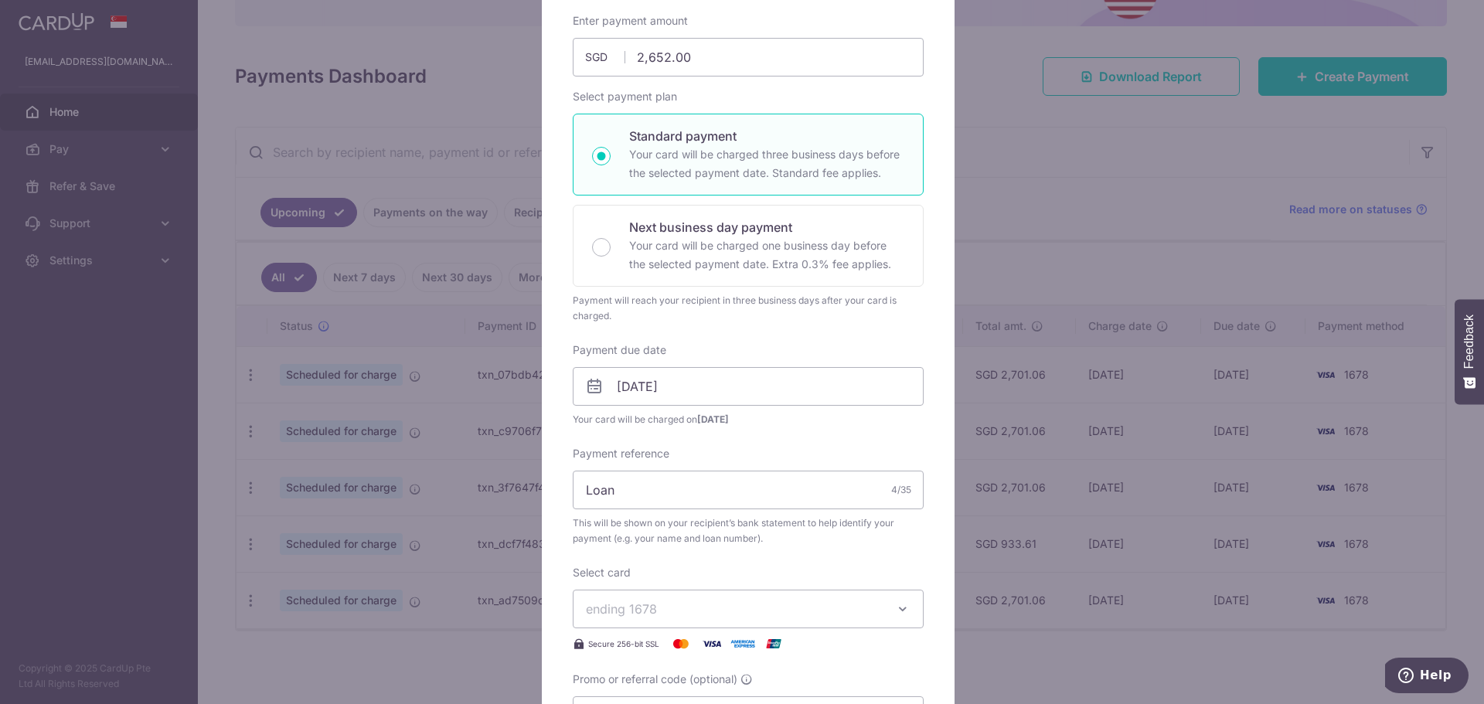
scroll to position [54, 0]
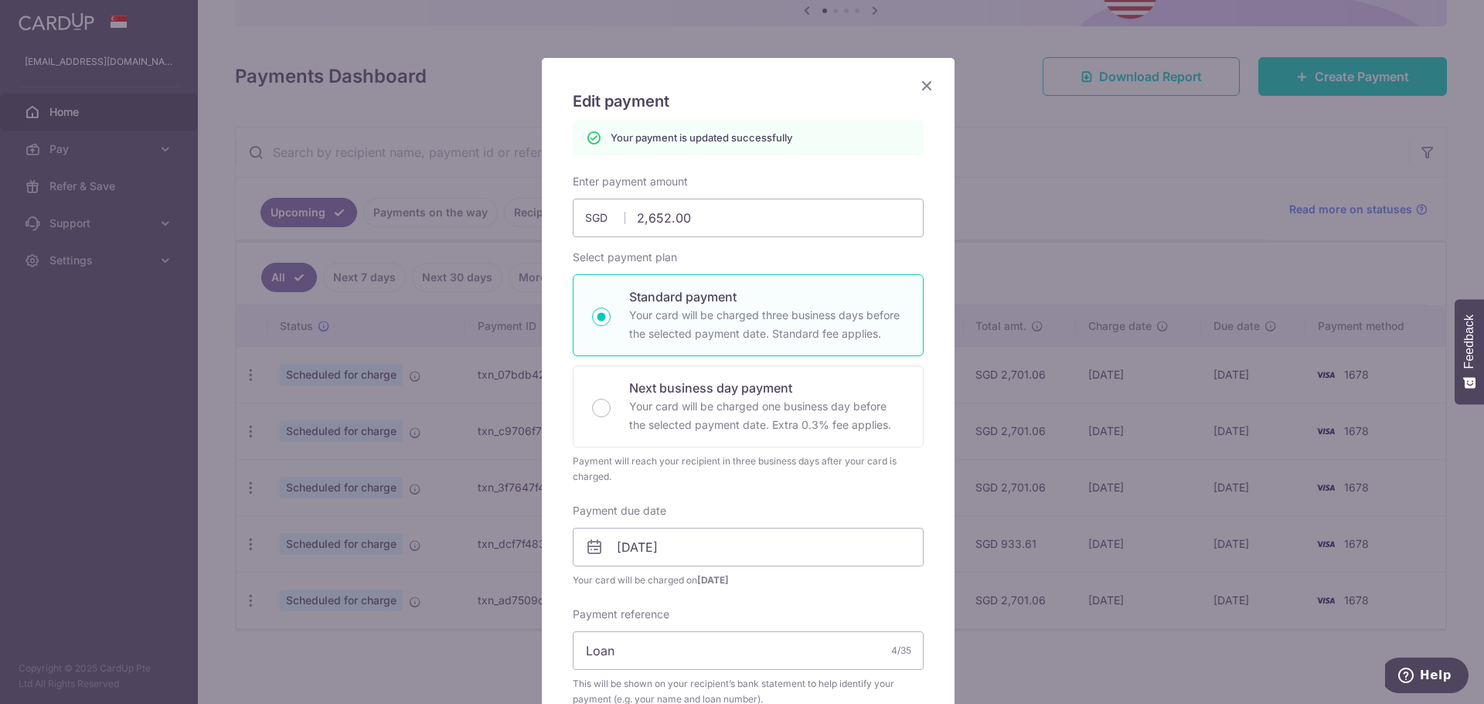
click at [936, 90] on div "Edit payment By clicking apply, you will make changes to all payments to DBS Ba…" at bounding box center [748, 610] width 413 height 1104
click at [928, 83] on icon "Close" at bounding box center [926, 85] width 19 height 19
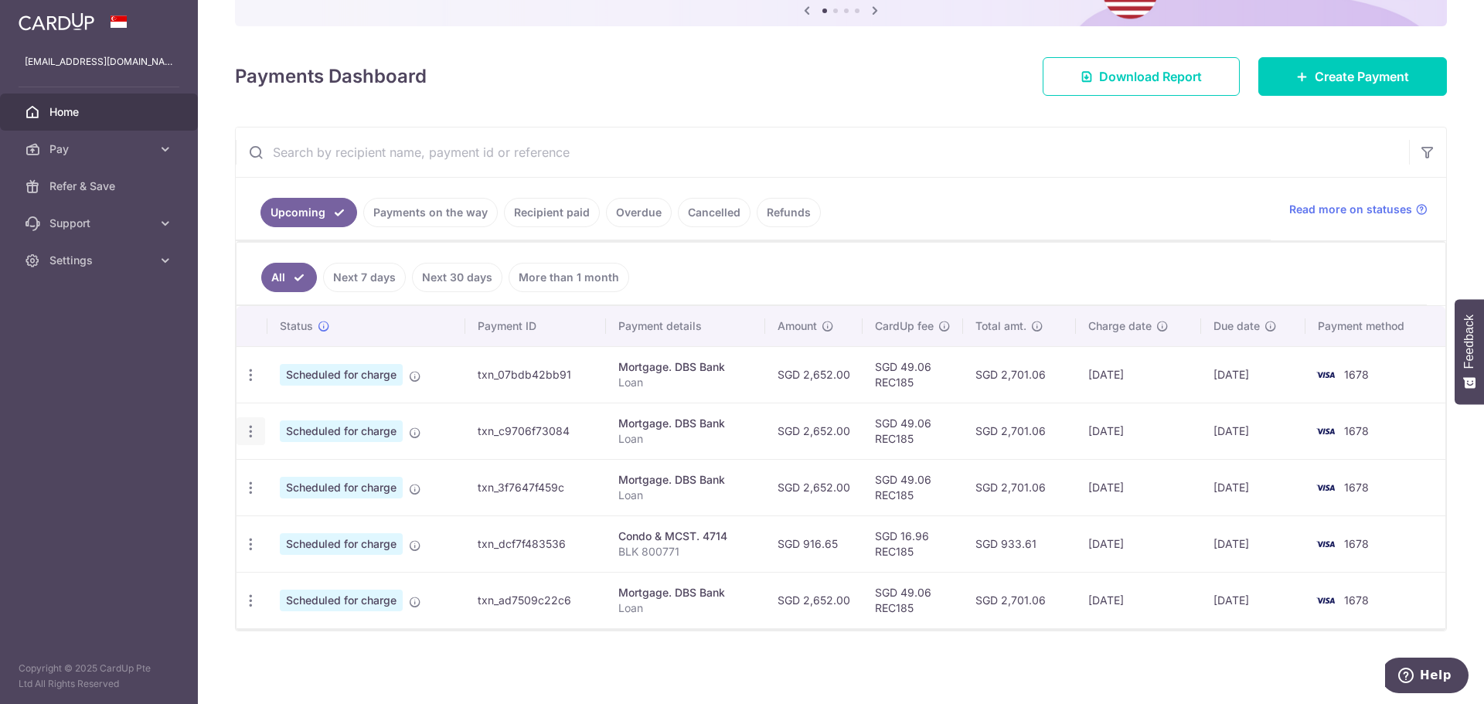
click at [255, 430] on icon "button" at bounding box center [251, 431] width 16 height 16
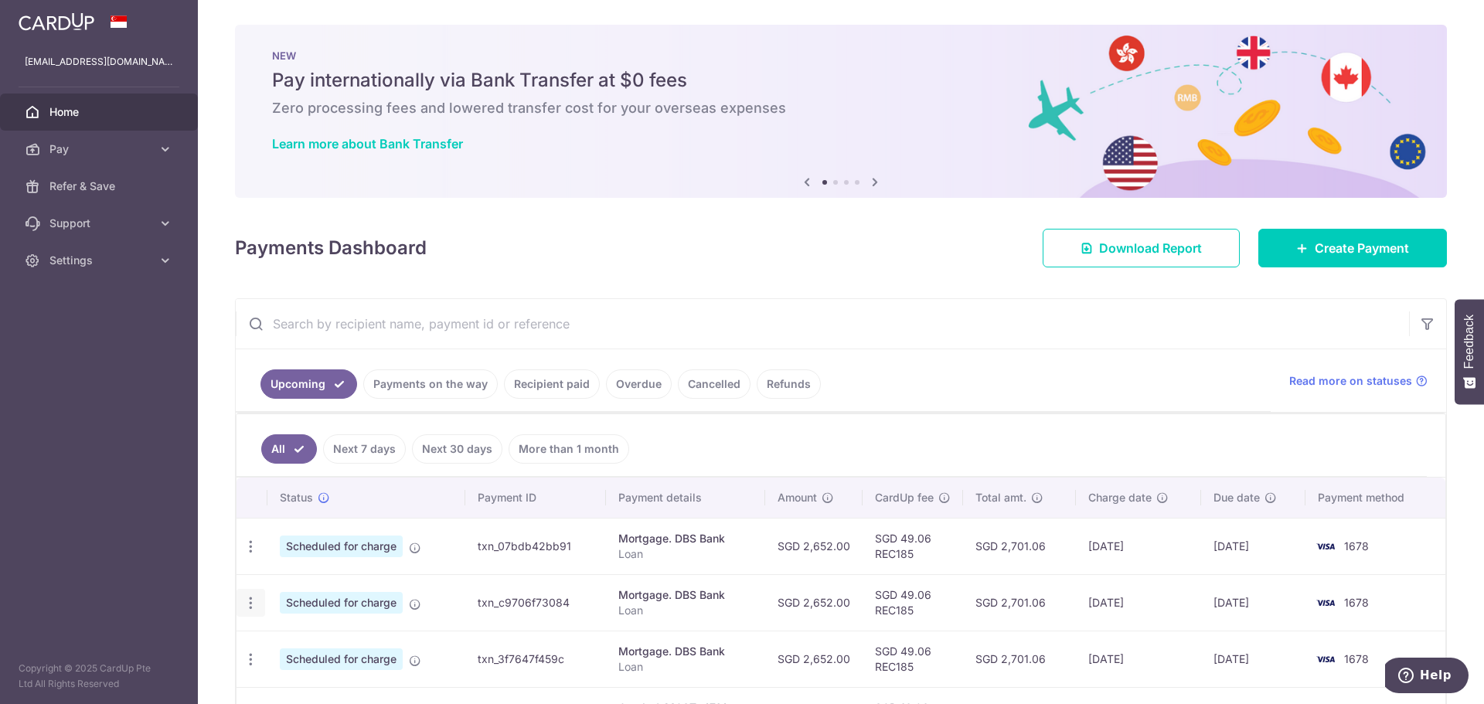
click at [253, 610] on icon "button" at bounding box center [251, 603] width 16 height 16
click at [294, 651] on span "Update payment" at bounding box center [333, 645] width 105 height 19
radio input "true"
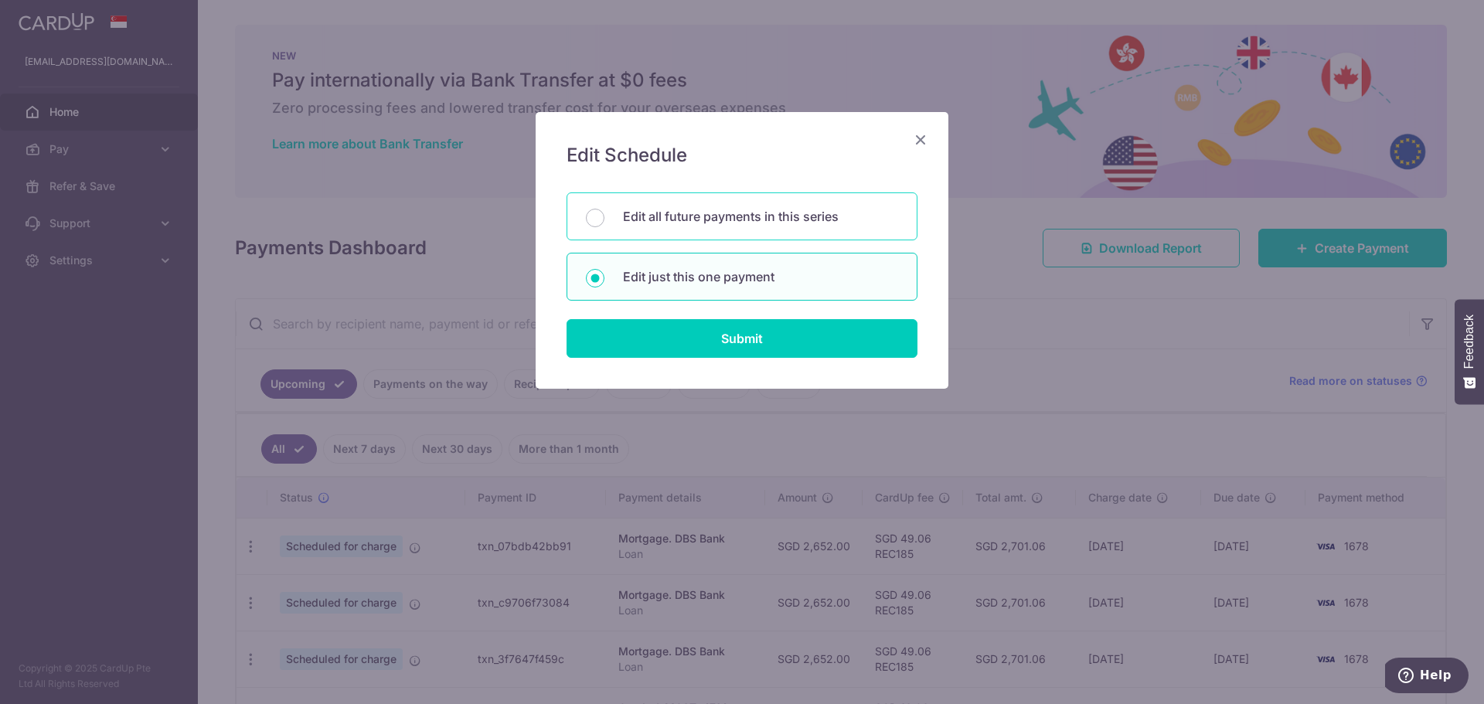
click at [876, 227] on div "Edit all future payments in this series" at bounding box center [741, 216] width 351 height 48
click at [812, 287] on div "Edit just this one payment" at bounding box center [741, 277] width 351 height 48
radio input "false"
radio input "true"
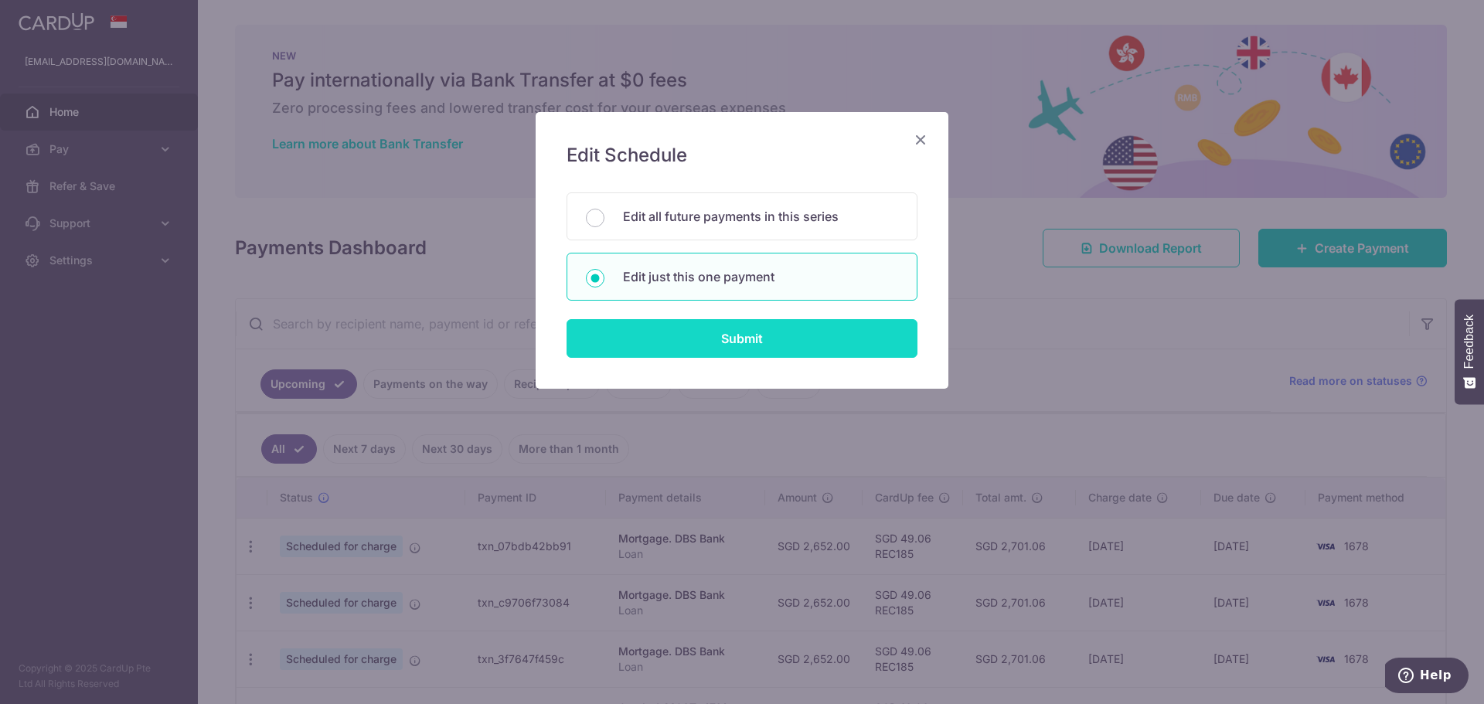
click at [801, 328] on input "Submit" at bounding box center [741, 338] width 351 height 39
radio input "true"
type input "2,652.00"
type input "10/10/2025"
type input "Loan"
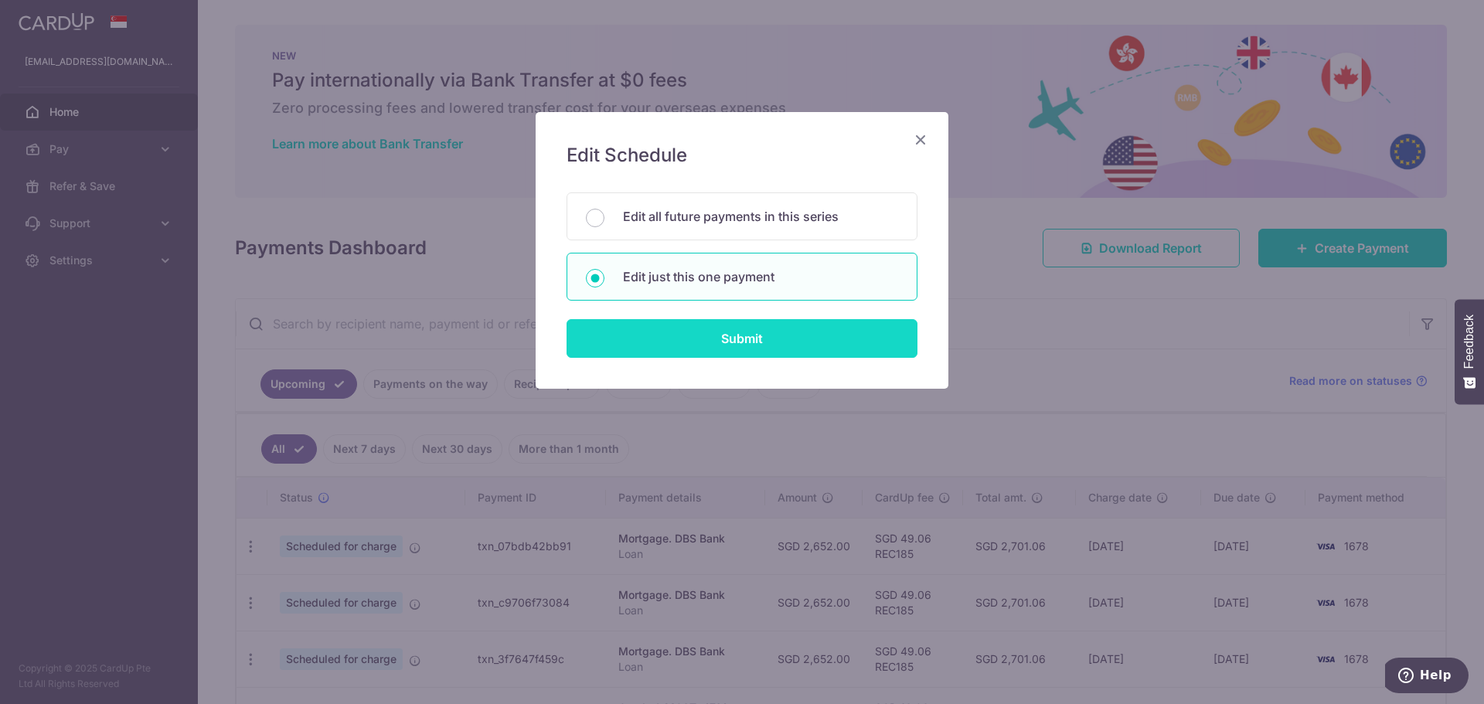
type input "REC185"
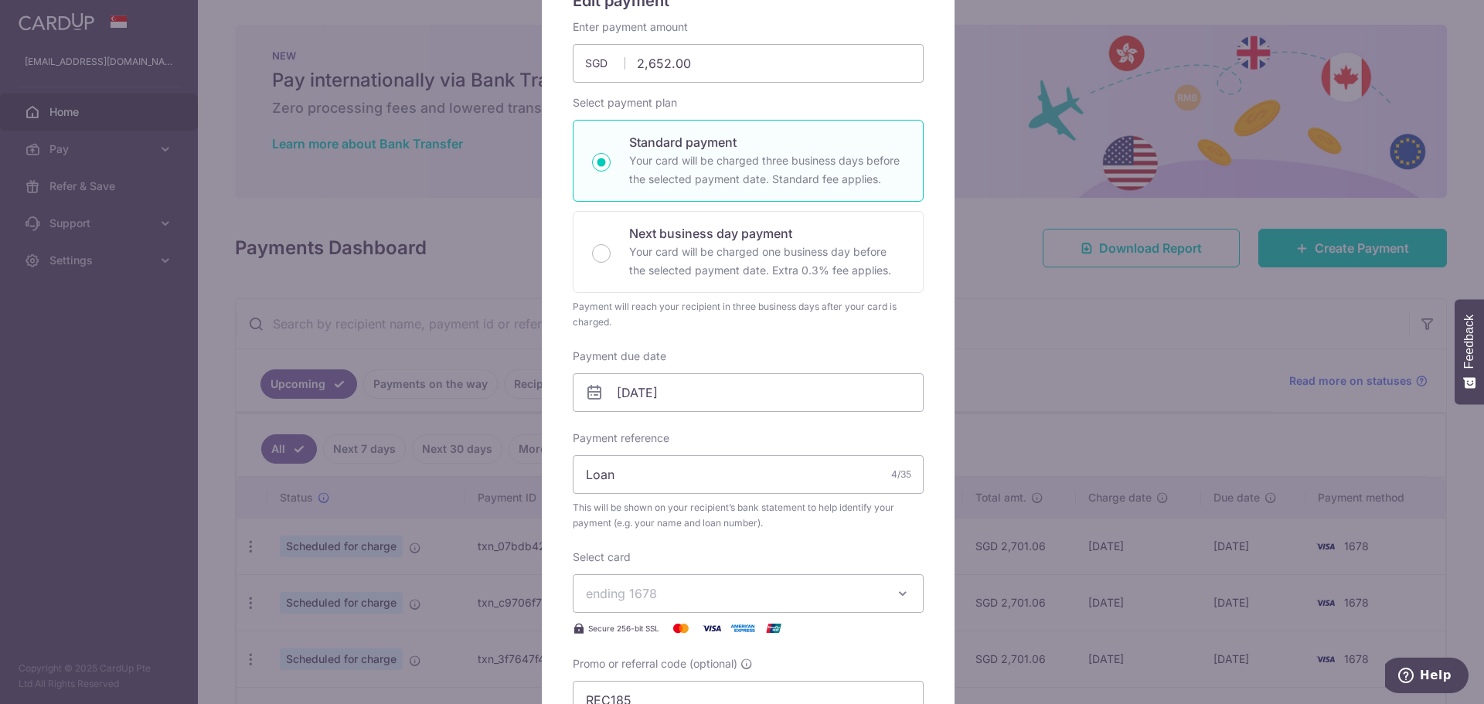
scroll to position [309, 0]
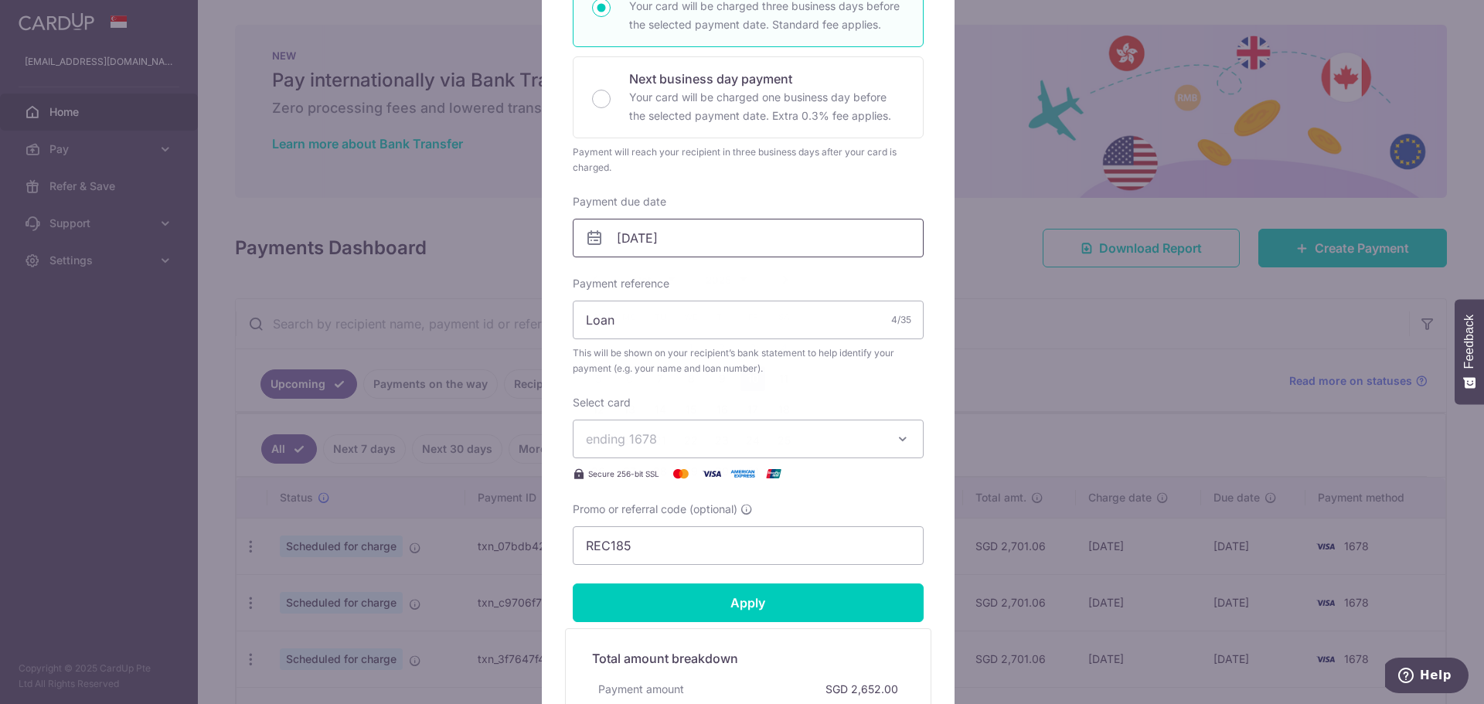
click at [865, 230] on input "10/10/2025" at bounding box center [748, 238] width 351 height 39
click at [668, 382] on link "7" at bounding box center [660, 378] width 25 height 25
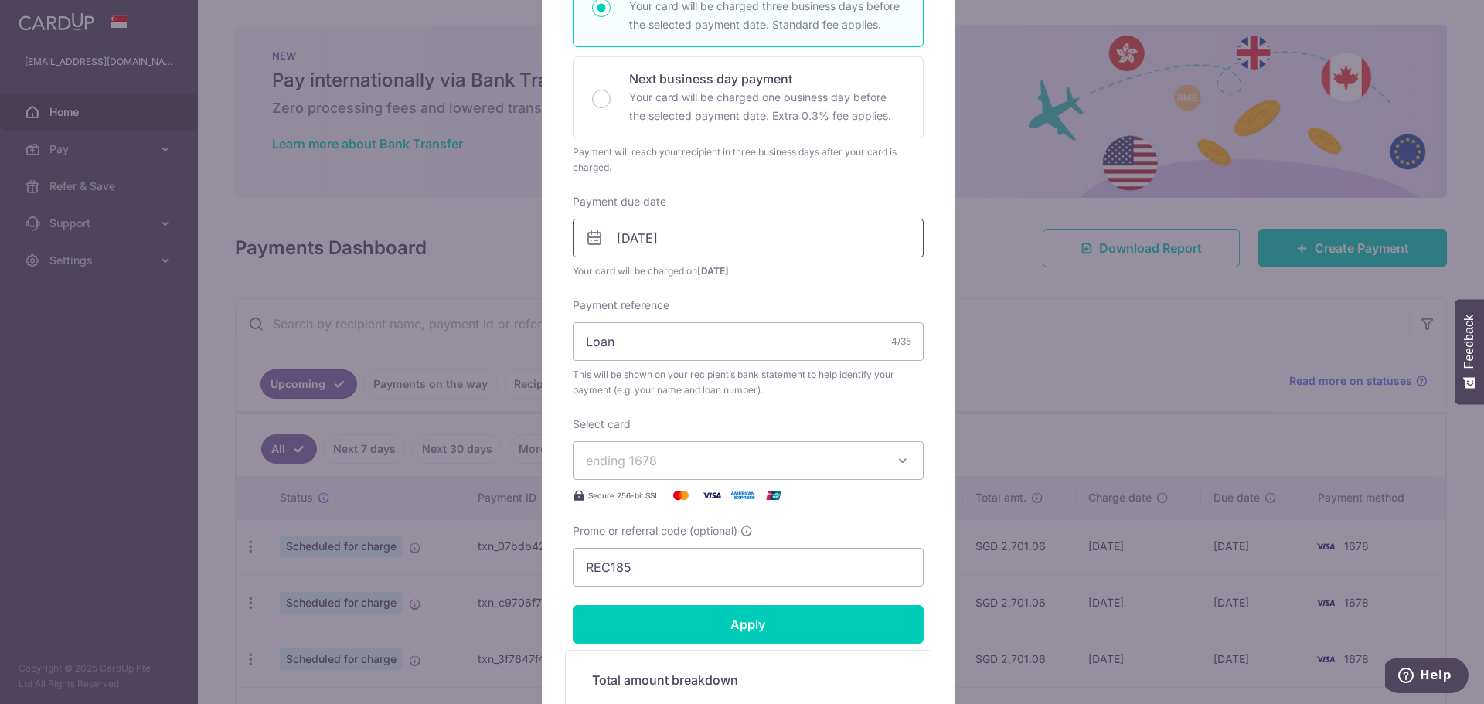
click at [770, 224] on input "07/10/2025" at bounding box center [748, 238] width 351 height 39
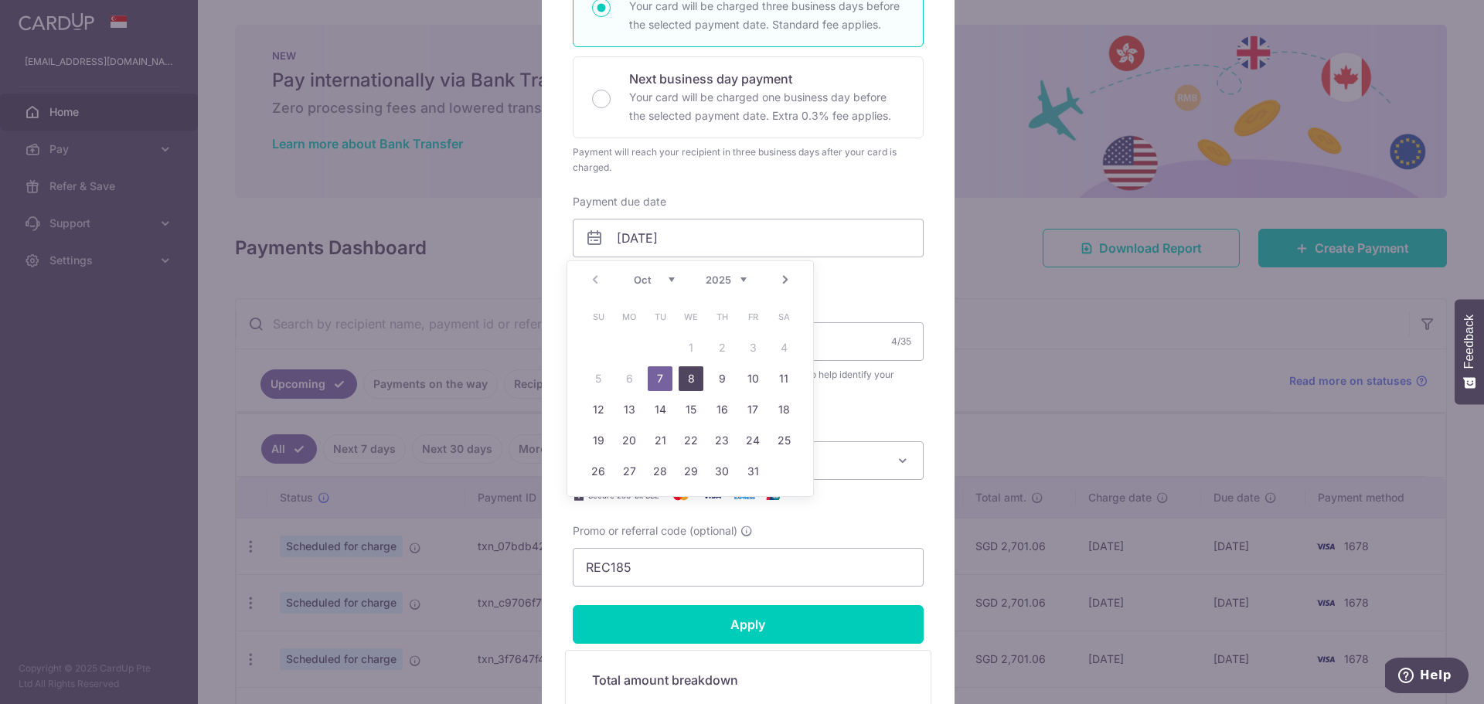
click at [685, 383] on link "8" at bounding box center [690, 378] width 25 height 25
type input "[DATE]"
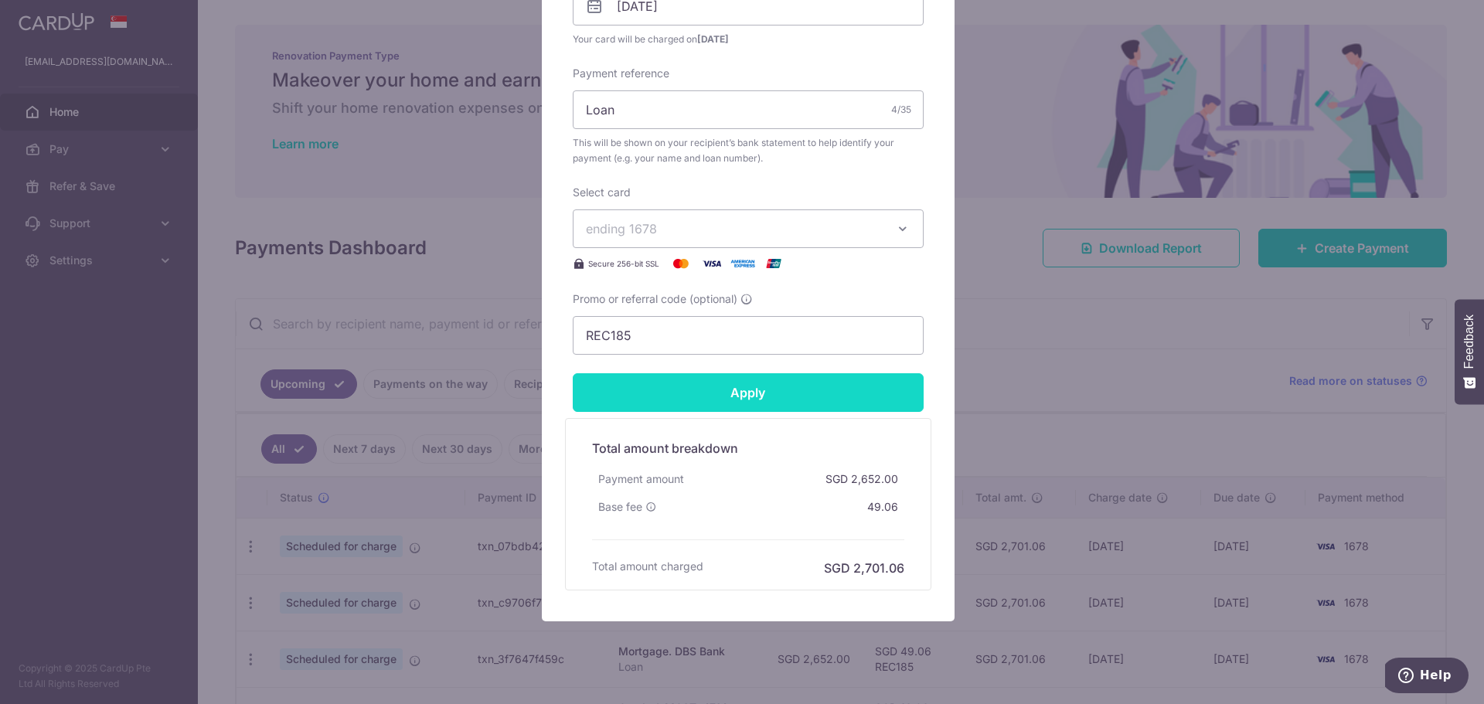
click at [776, 393] on input "Apply" at bounding box center [748, 392] width 351 height 39
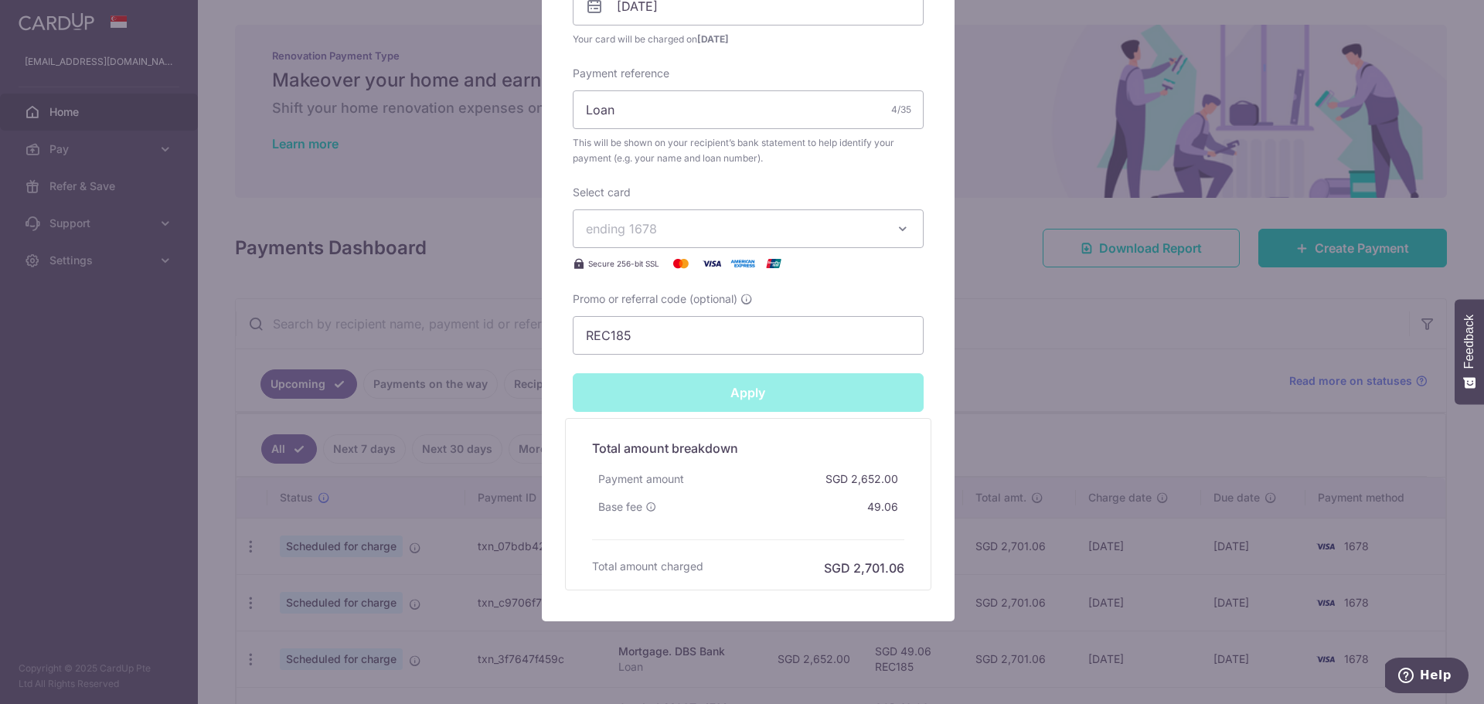
type input "Successfully Applied"
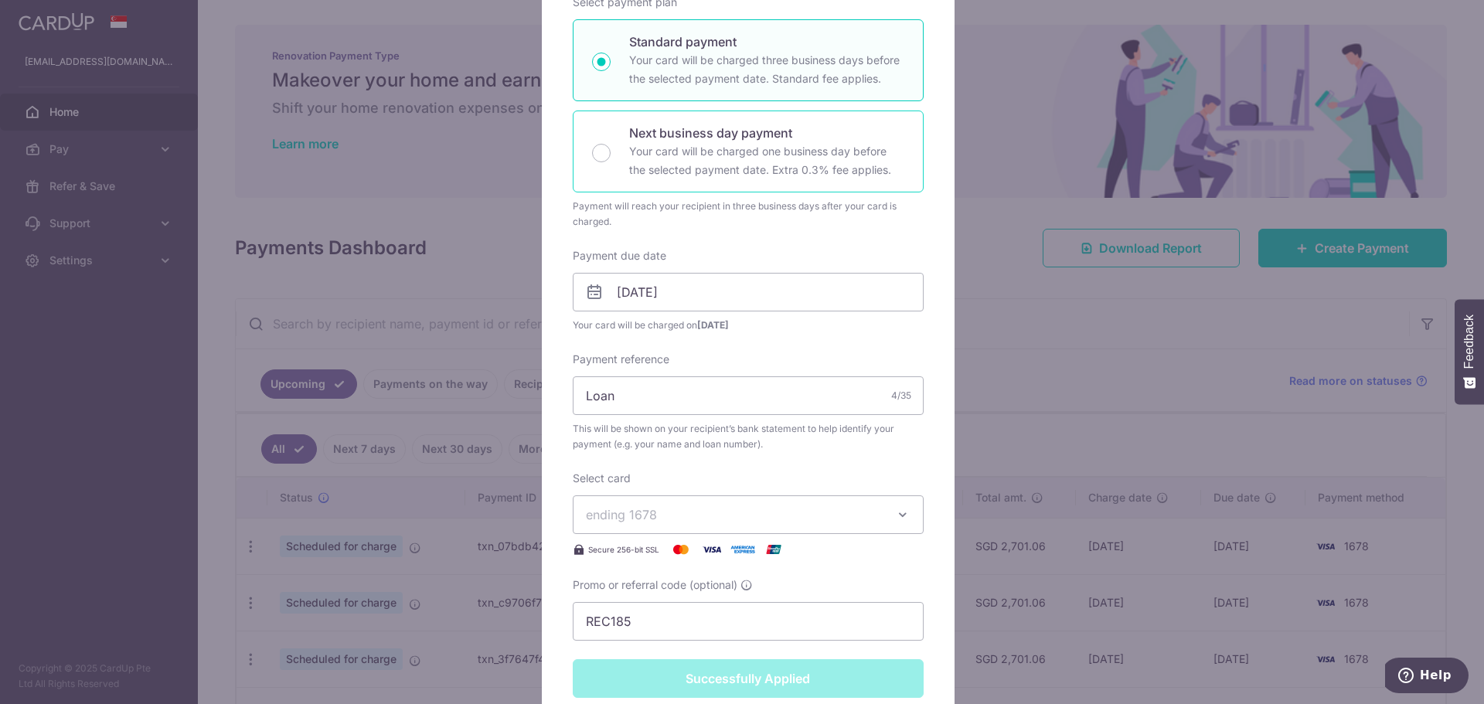
scroll to position [131, 0]
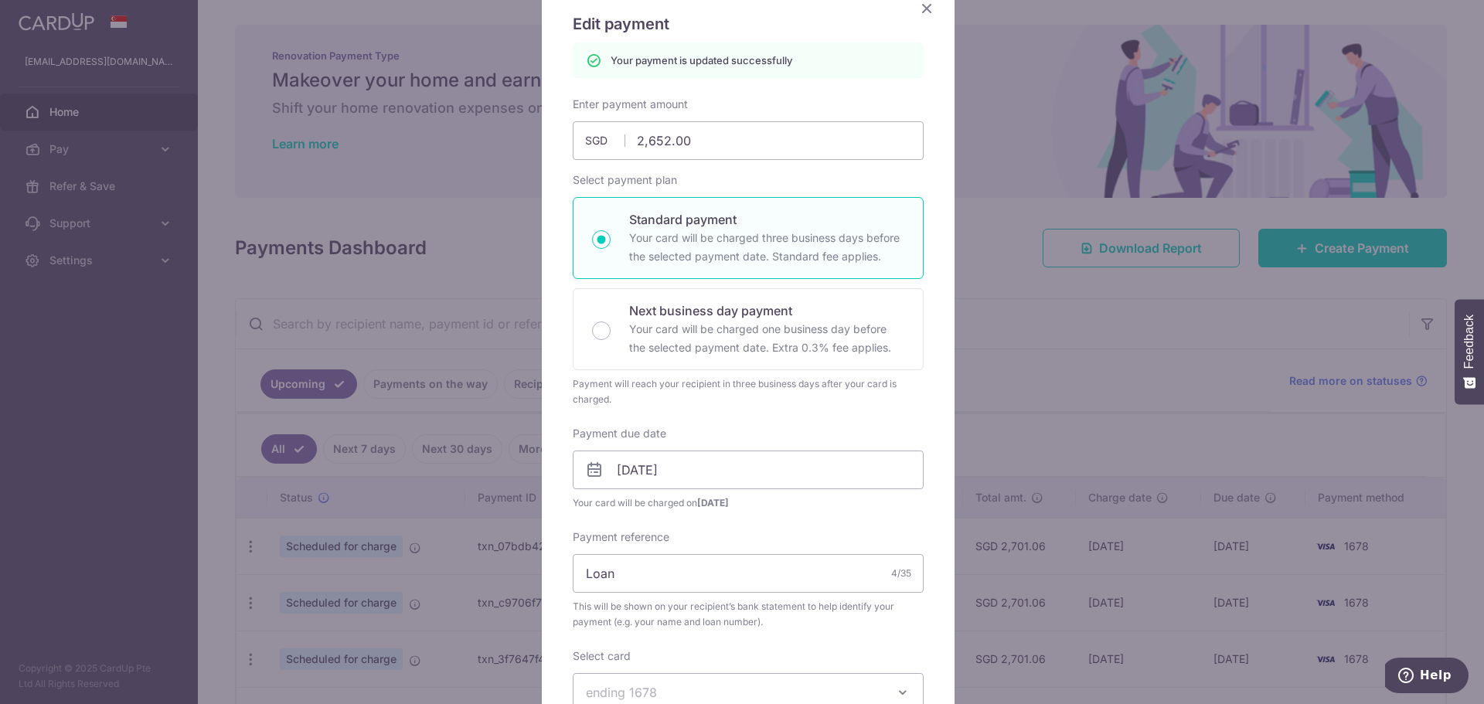
click at [928, 15] on icon "Close" at bounding box center [926, 7] width 19 height 19
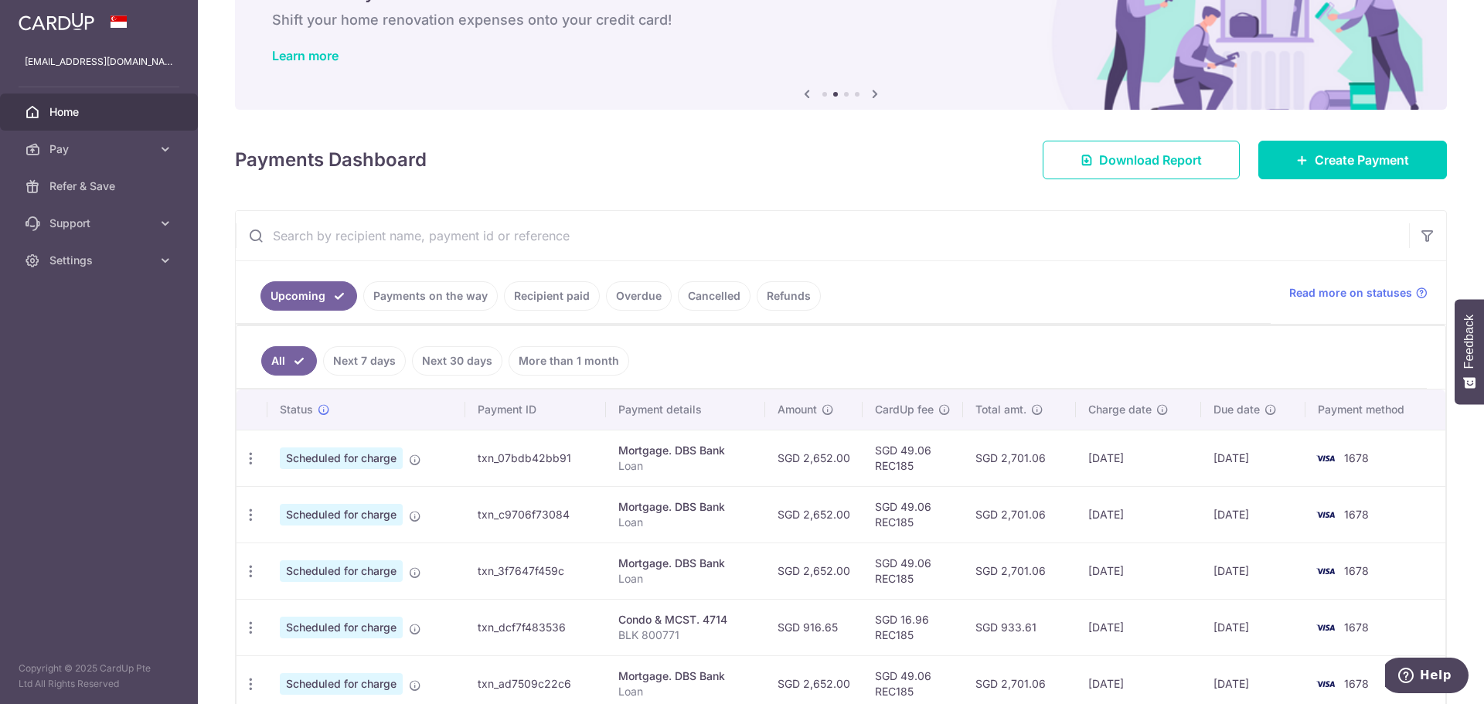
scroll to position [172, 0]
